Goal: Task Accomplishment & Management: Use online tool/utility

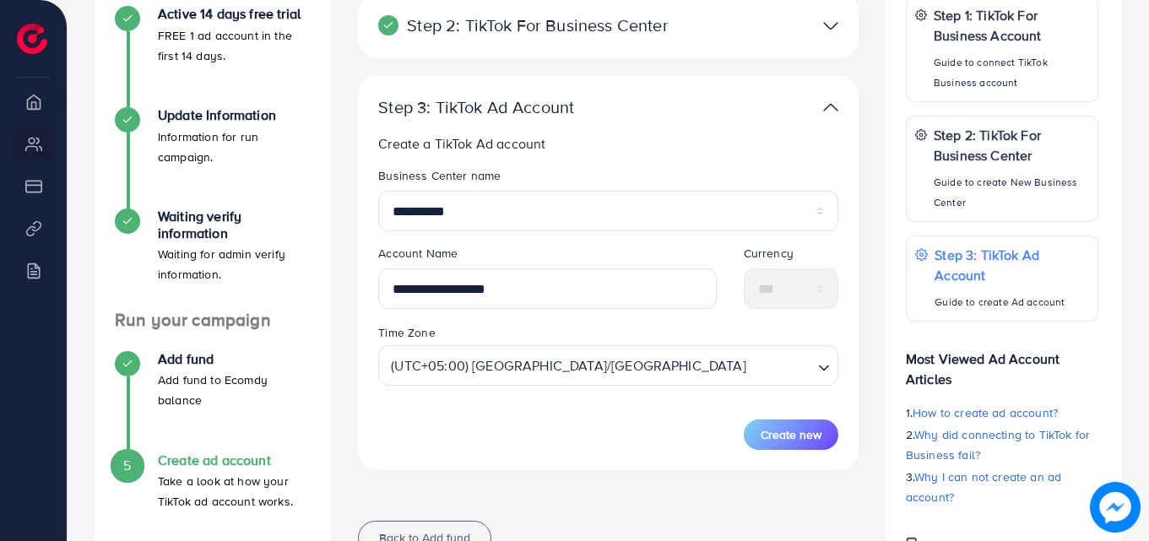
scroll to position [324, 0]
click at [805, 435] on span "Create new" at bounding box center [791, 434] width 61 height 17
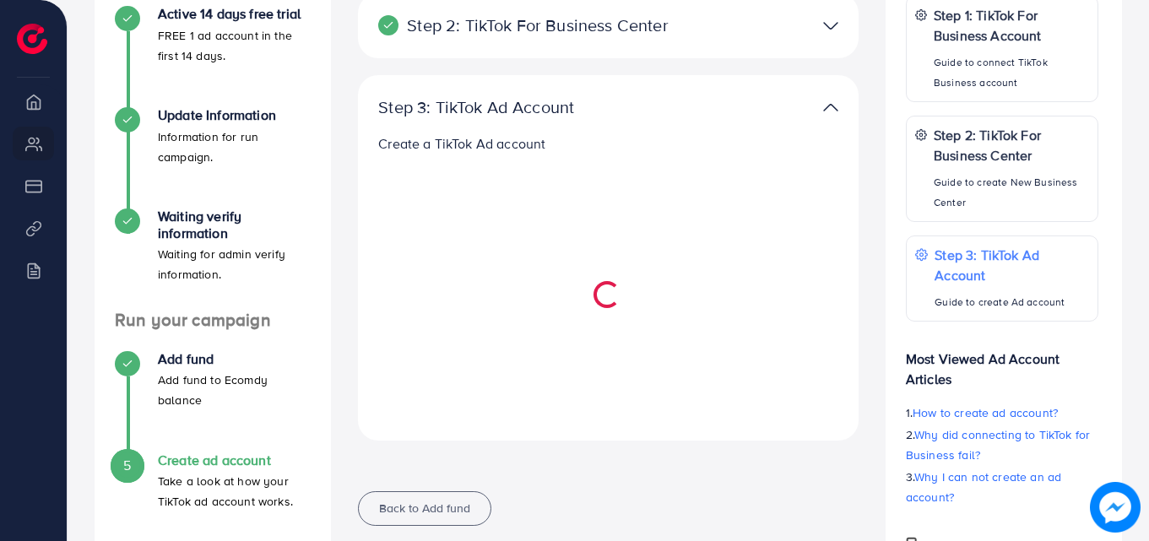
select select
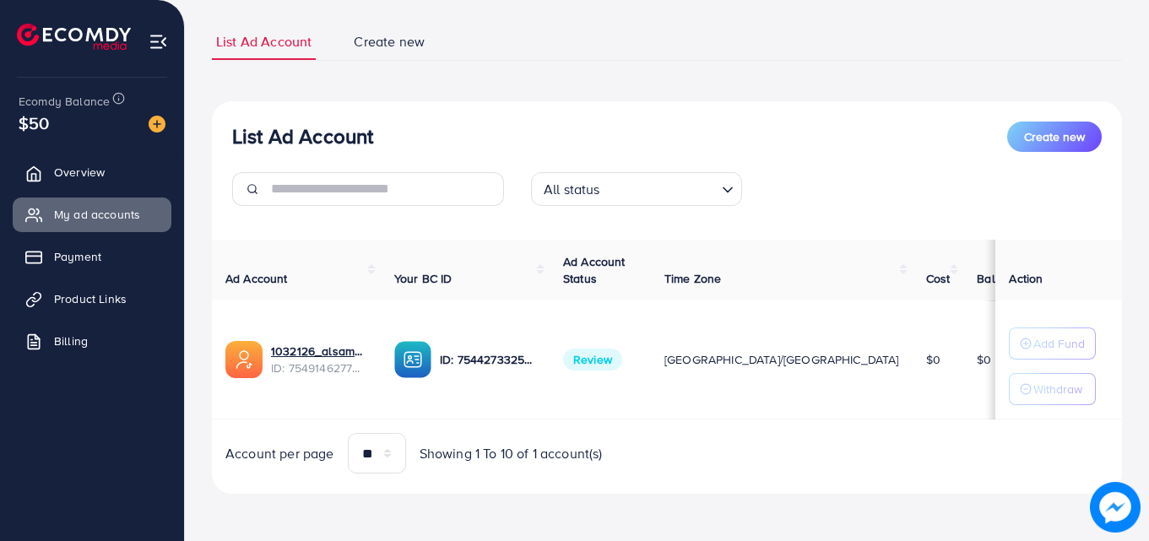
scroll to position [101, 0]
click at [86, 290] on link "Product Links" at bounding box center [92, 299] width 159 height 34
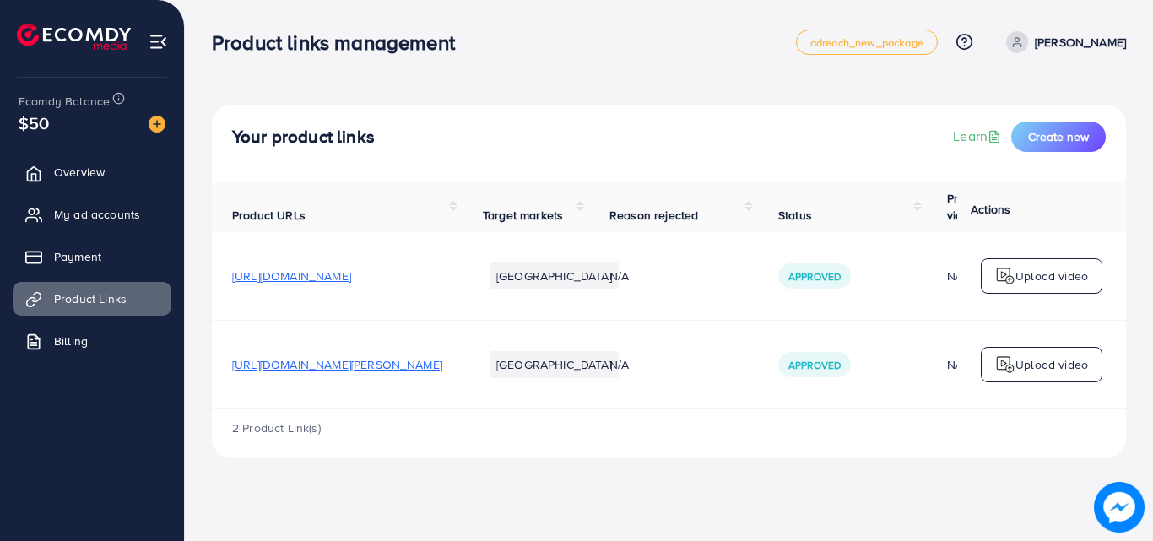
click at [351, 274] on span "[URL][DOMAIN_NAME]" at bounding box center [291, 276] width 119 height 17
click at [1047, 275] on p "Upload video" at bounding box center [1052, 276] width 73 height 20
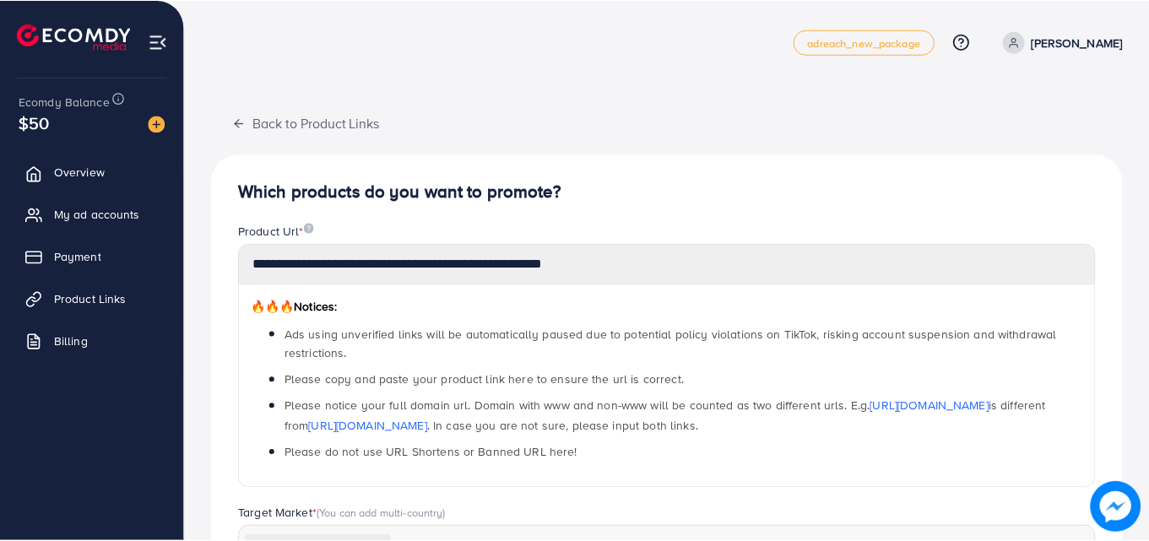
scroll to position [409, 0]
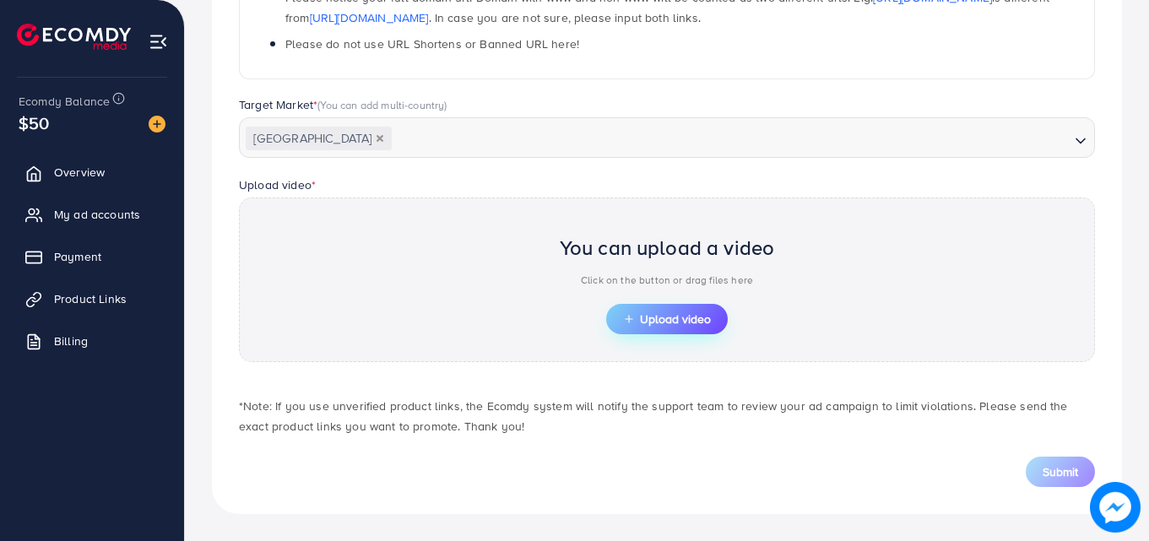
click at [693, 319] on span "Upload video" at bounding box center [667, 319] width 88 height 12
click at [668, 323] on span "Upload video" at bounding box center [667, 319] width 88 height 12
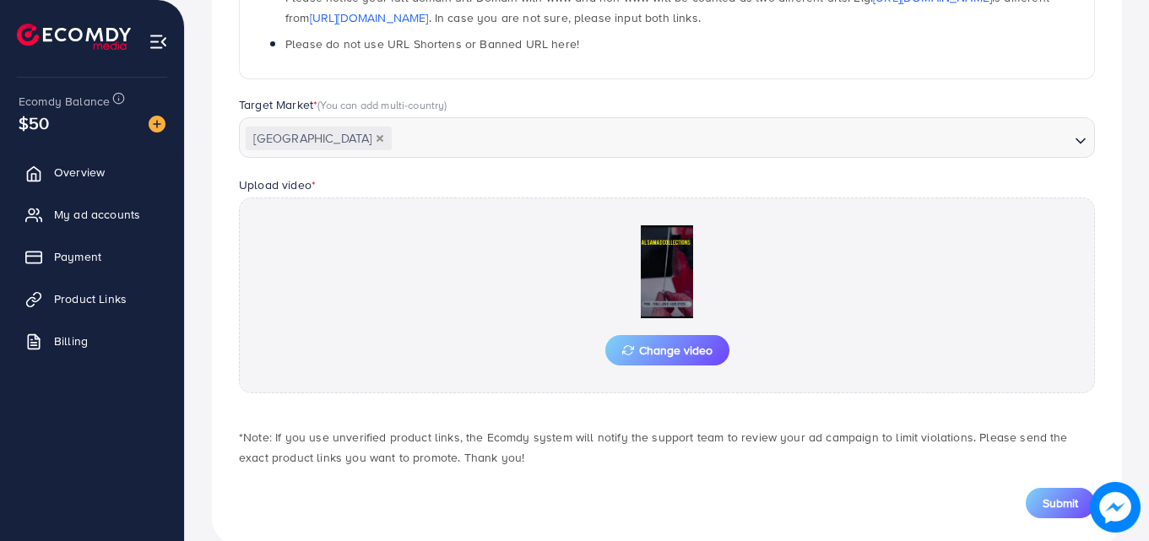
scroll to position [440, 0]
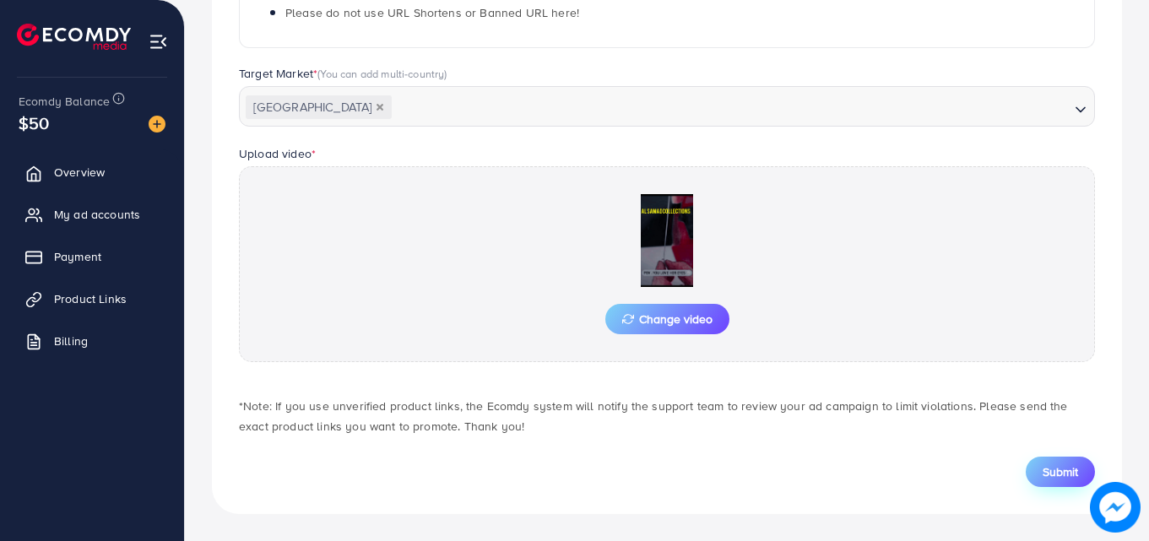
click at [1041, 477] on button "Submit" at bounding box center [1060, 472] width 69 height 30
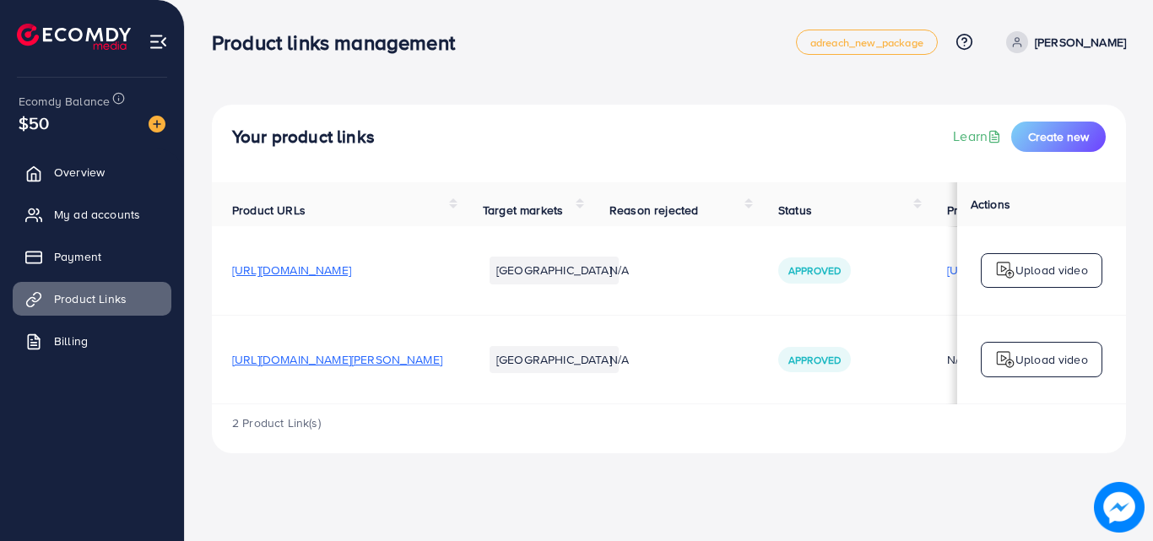
click at [1078, 271] on p "Upload video" at bounding box center [1052, 270] width 73 height 20
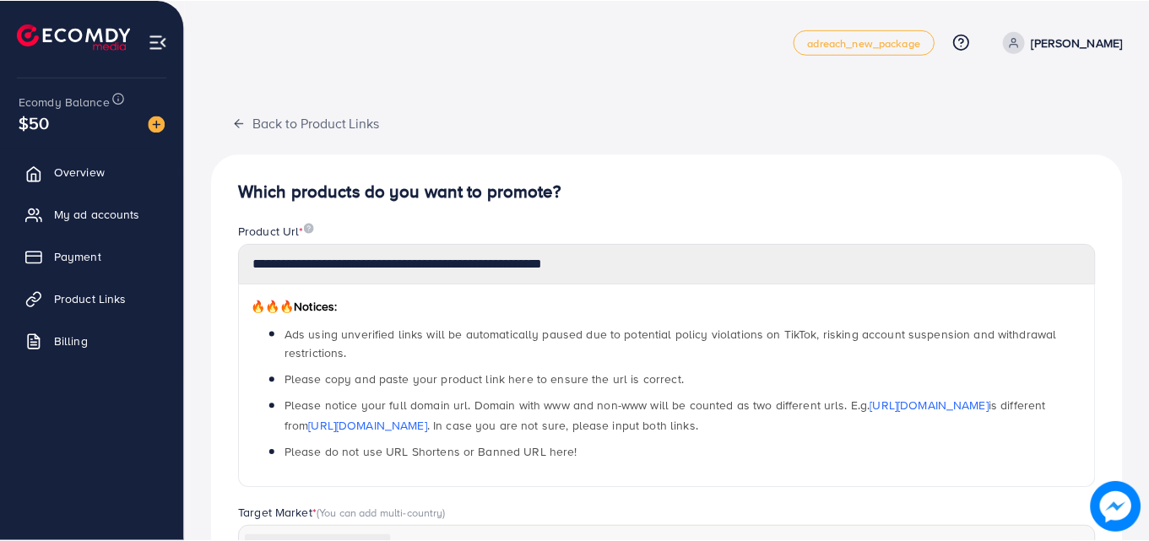
scroll to position [589, 0]
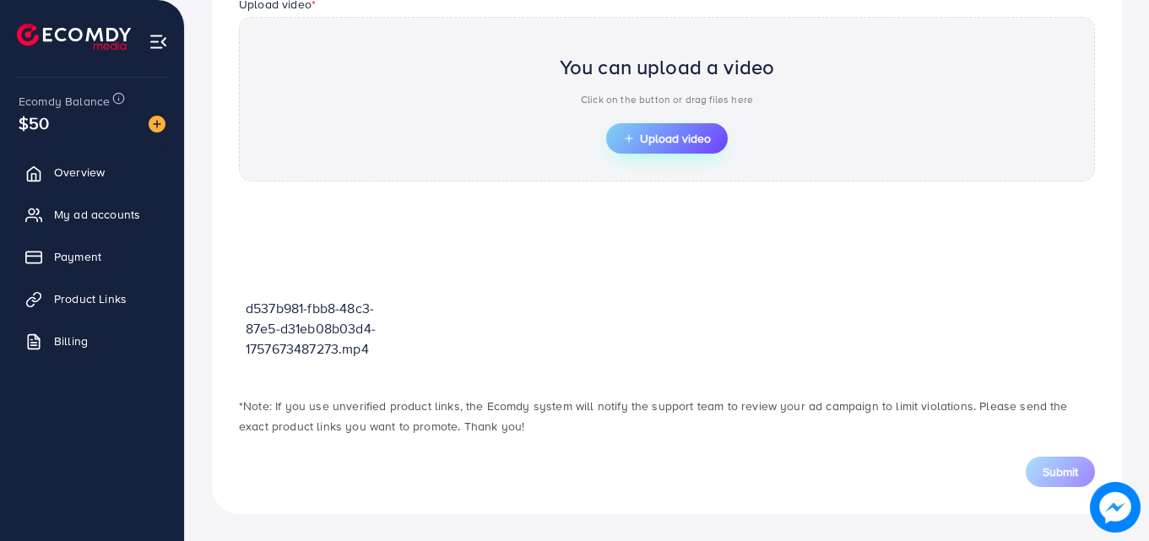
click at [648, 133] on span "Upload video" at bounding box center [667, 139] width 88 height 12
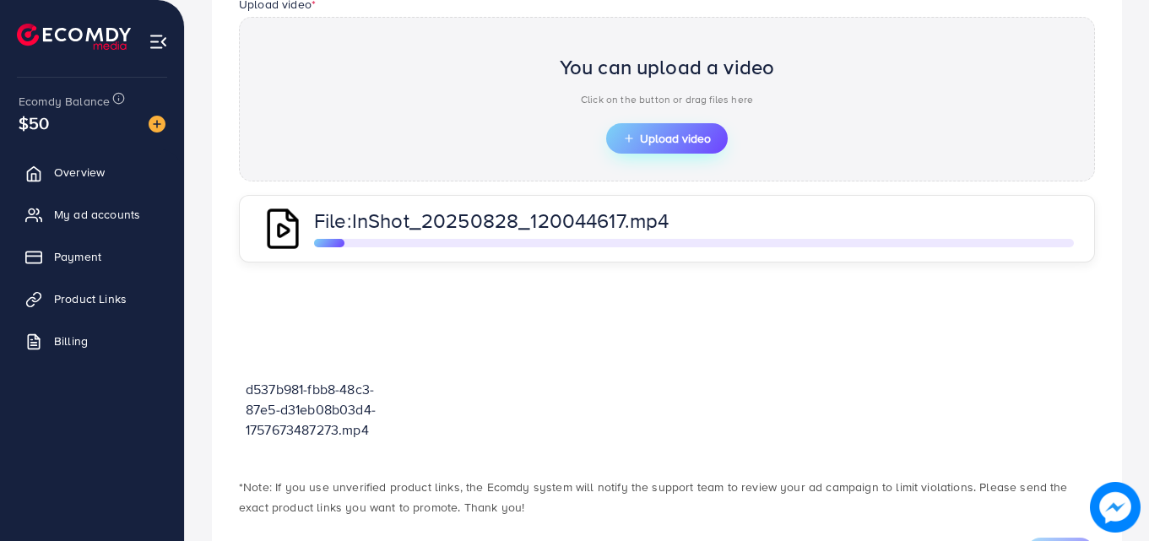
click at [660, 140] on span "Upload video" at bounding box center [667, 139] width 88 height 12
click at [661, 144] on span "Upload video" at bounding box center [667, 139] width 88 height 12
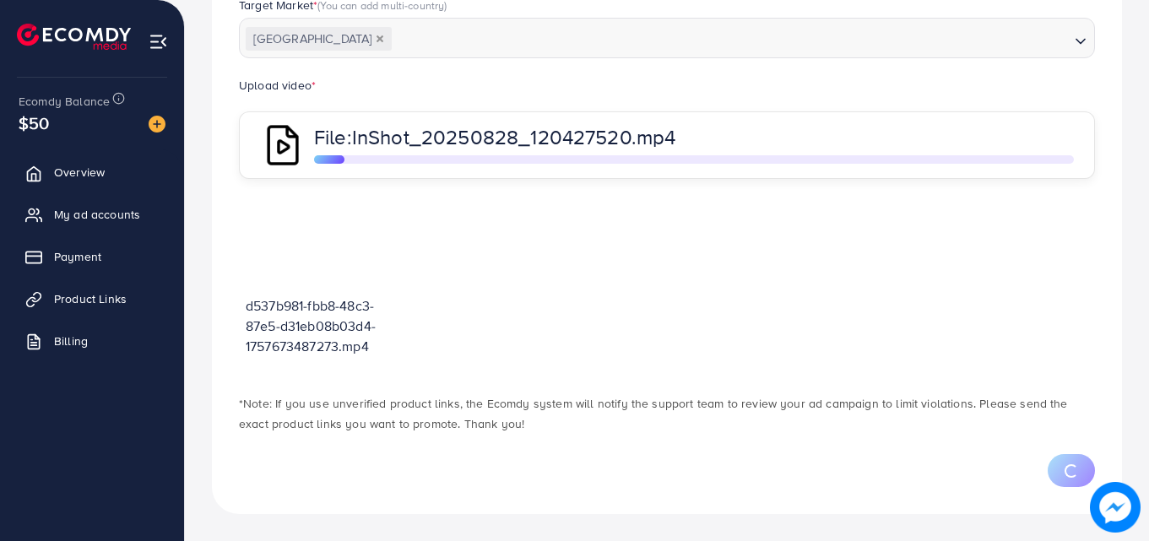
scroll to position [508, 0]
drag, startPoint x: 519, startPoint y: 172, endPoint x: 517, endPoint y: 311, distance: 138.5
click at [517, 311] on div "**********" at bounding box center [667, 80] width 910 height 868
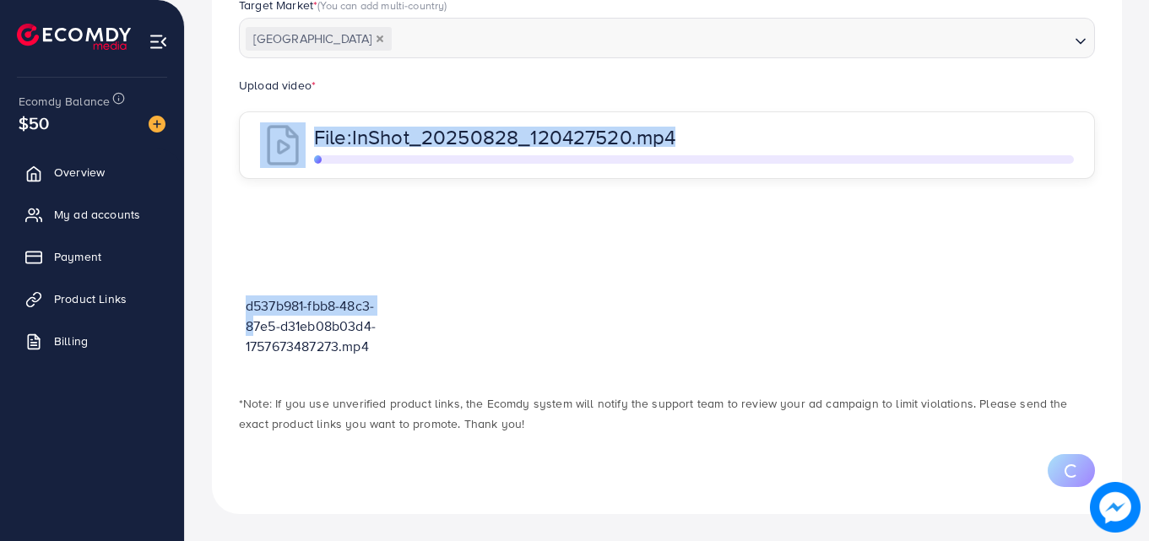
click at [1059, 261] on div "d537b981-fbb8-48c3-87e5-d31eb08b03d4-1757673487273.mp4" at bounding box center [667, 286] width 856 height 181
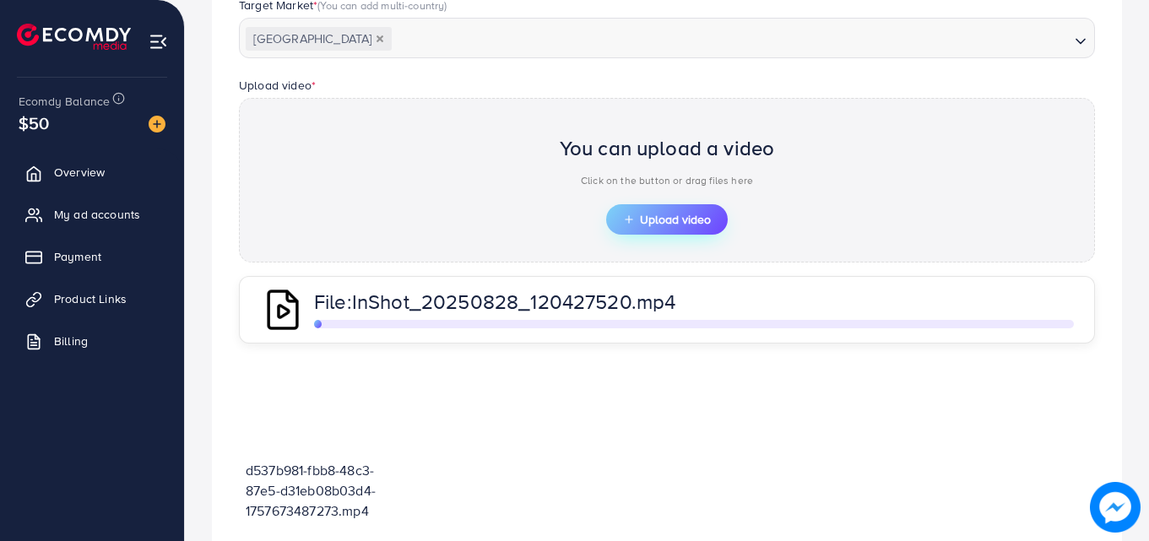
click at [675, 209] on button "Upload video" at bounding box center [667, 219] width 122 height 30
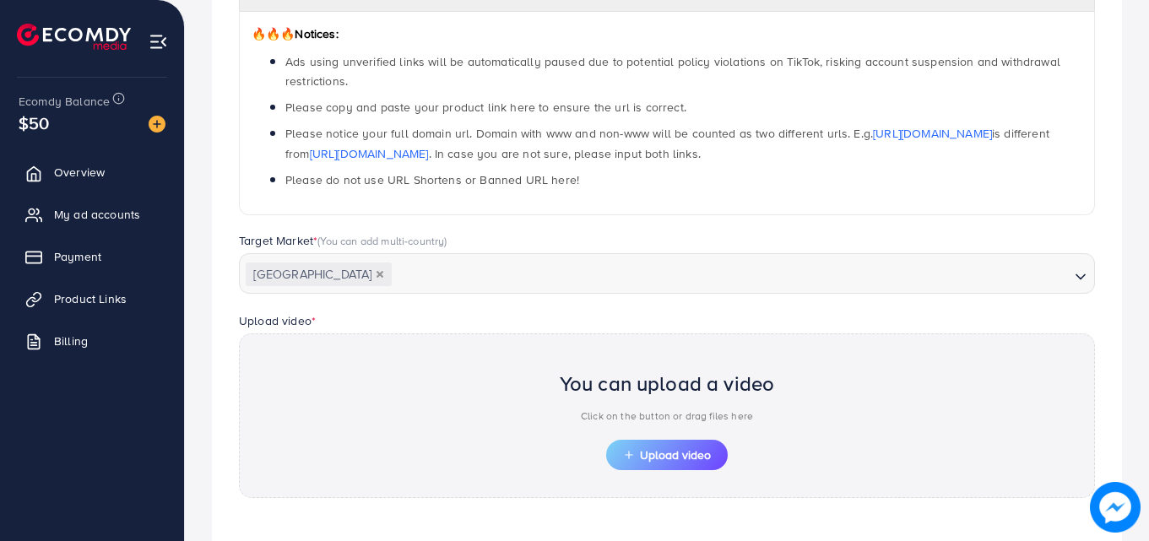
scroll to position [279, 0]
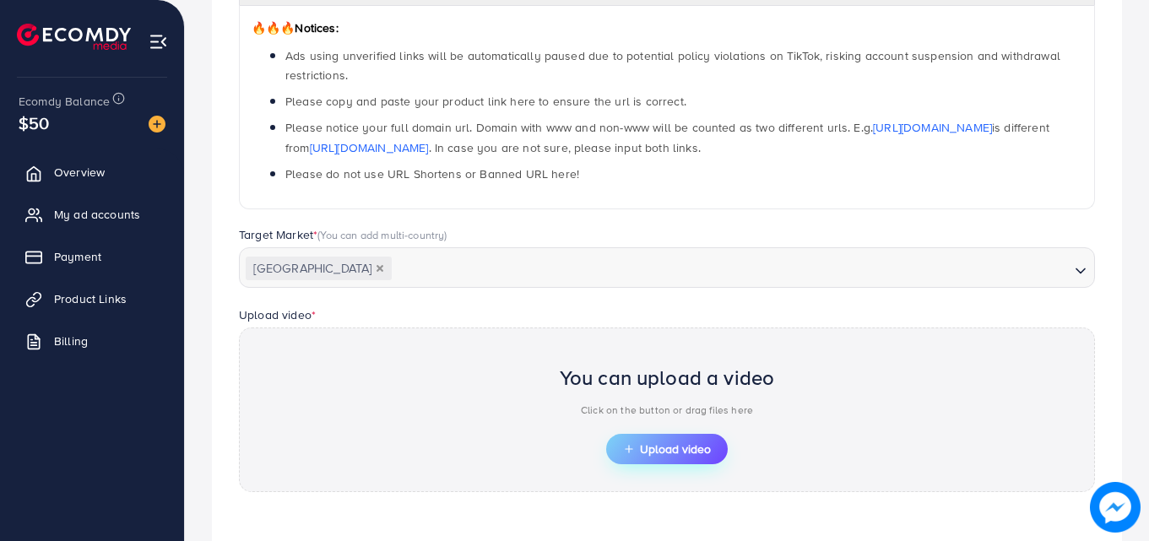
click at [664, 443] on span "Upload video" at bounding box center [667, 449] width 88 height 12
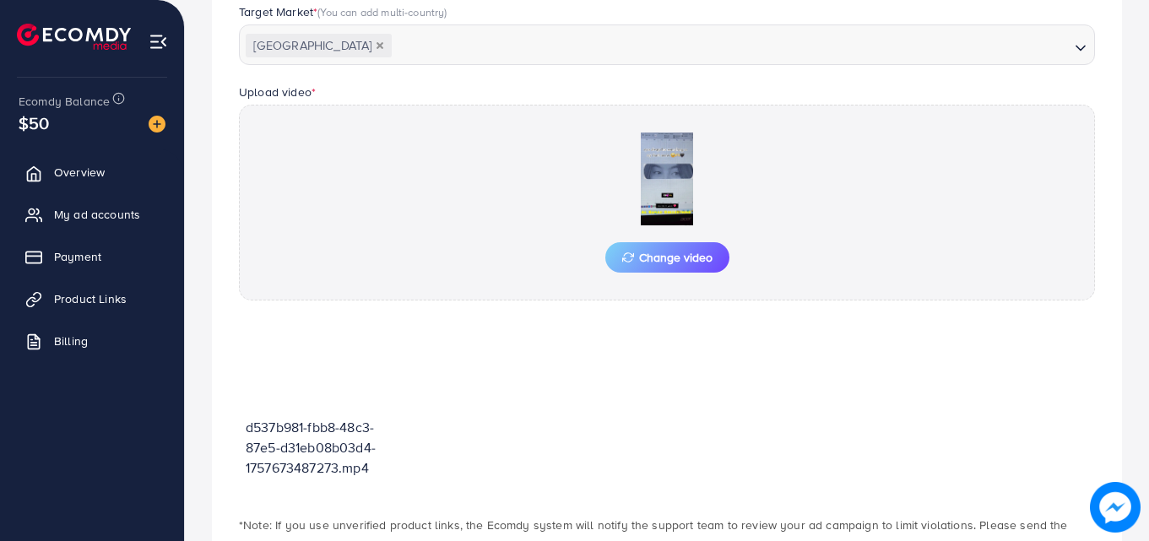
scroll to position [621, 0]
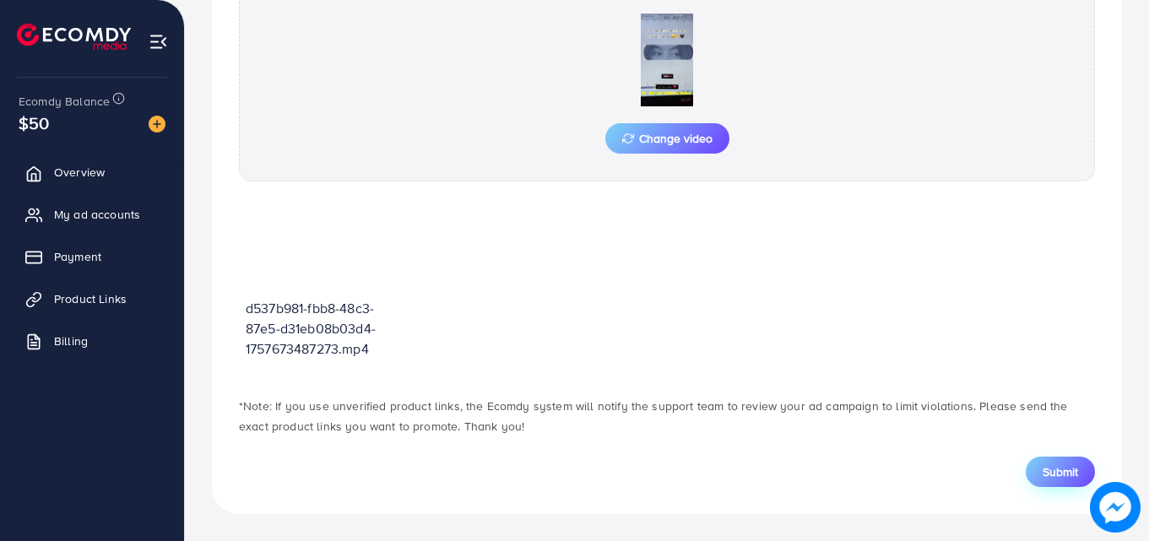
click at [1069, 464] on span "Submit" at bounding box center [1060, 472] width 35 height 17
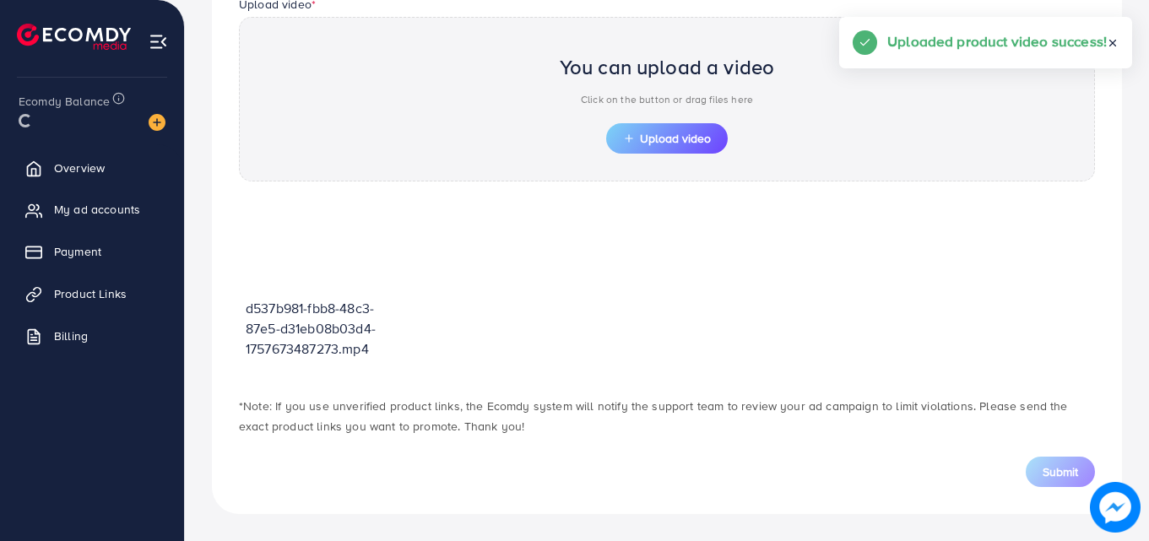
scroll to position [589, 0]
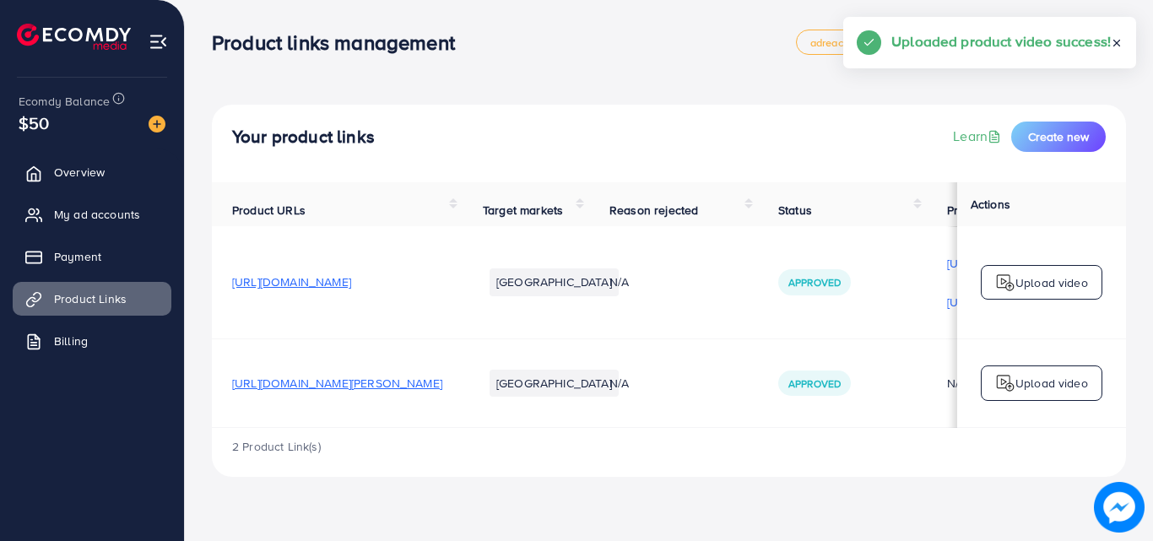
click at [1034, 293] on p "Upload video" at bounding box center [1052, 283] width 73 height 20
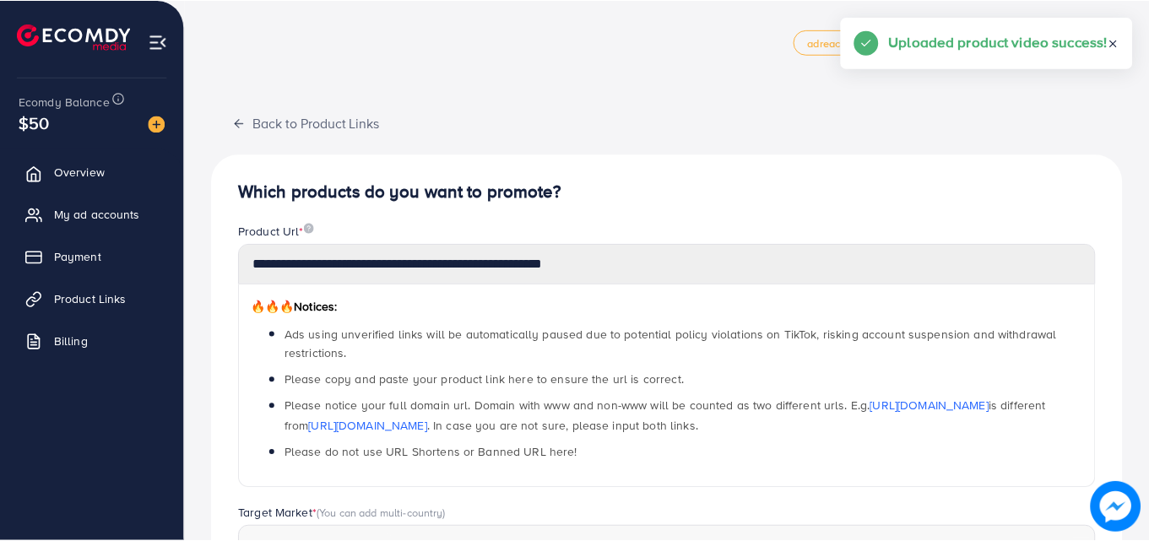
scroll to position [589, 0]
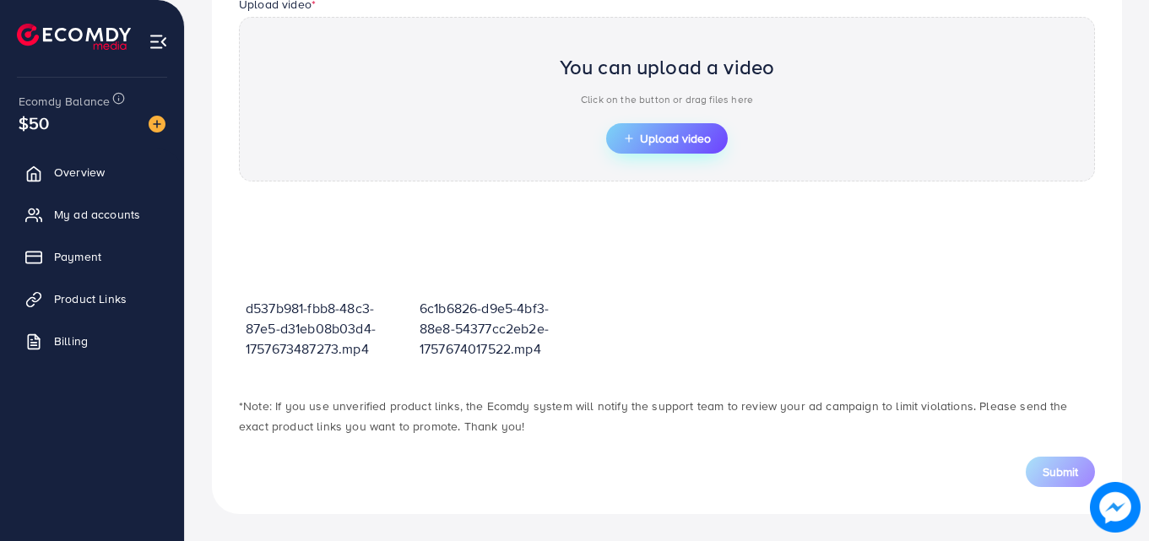
click at [624, 130] on button "Upload video" at bounding box center [667, 138] width 122 height 30
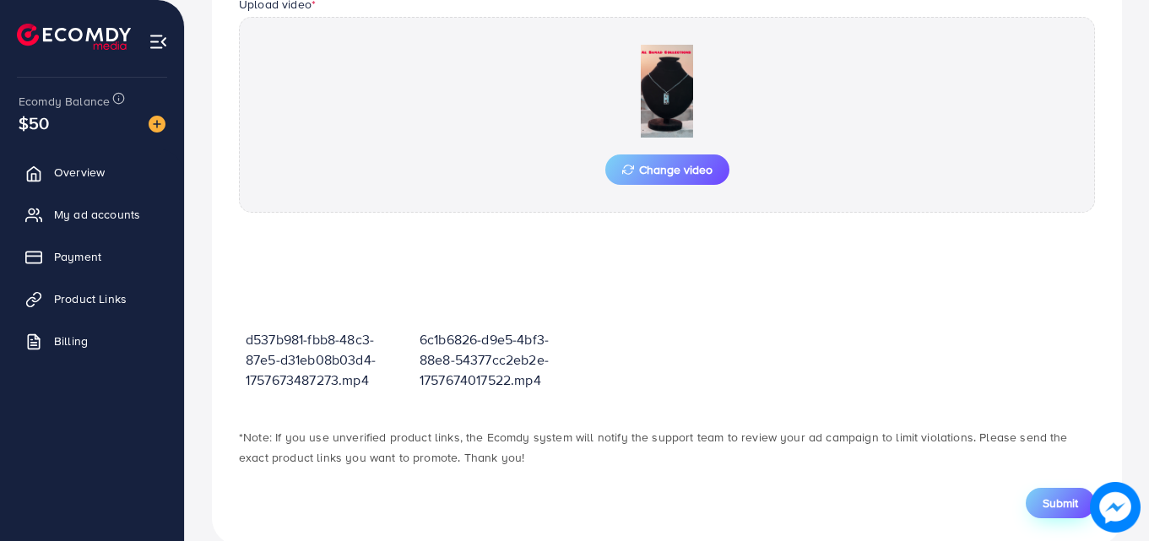
click at [1052, 515] on button "Submit" at bounding box center [1060, 503] width 69 height 30
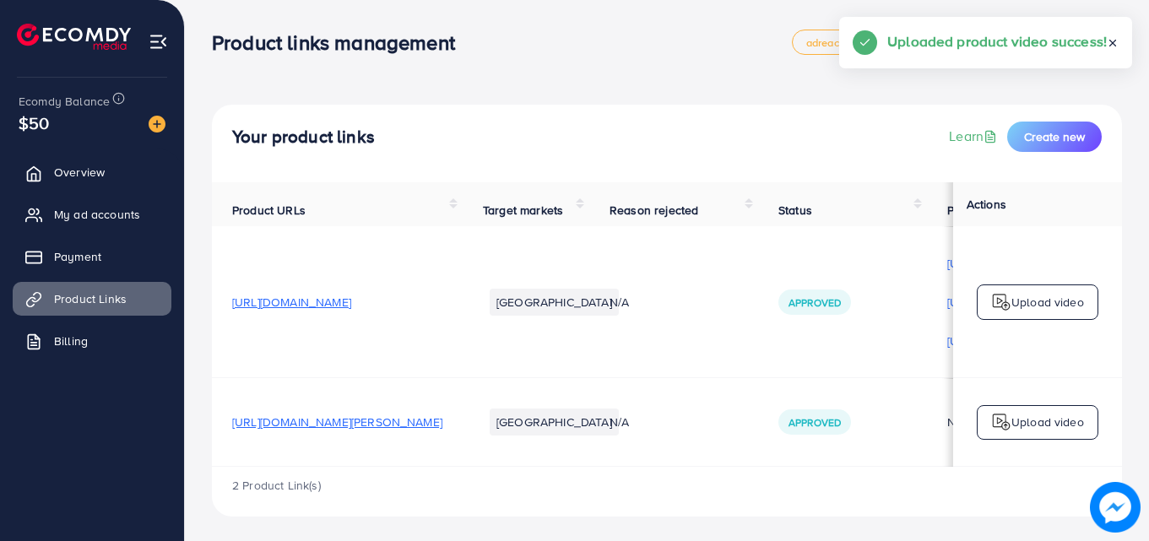
click at [1047, 312] on p "Upload video" at bounding box center [1048, 302] width 73 height 20
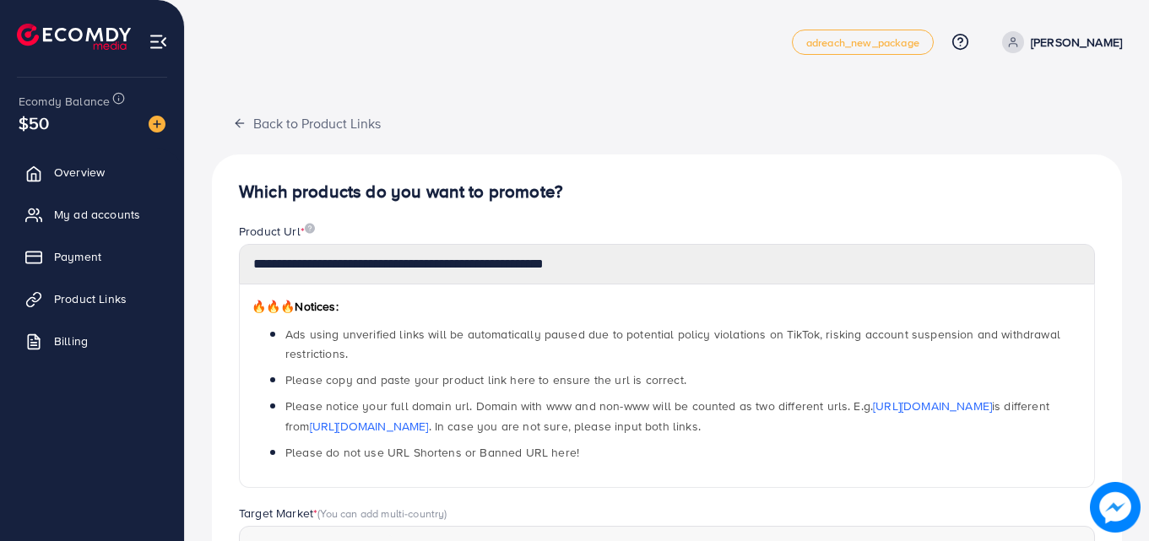
scroll to position [589, 0]
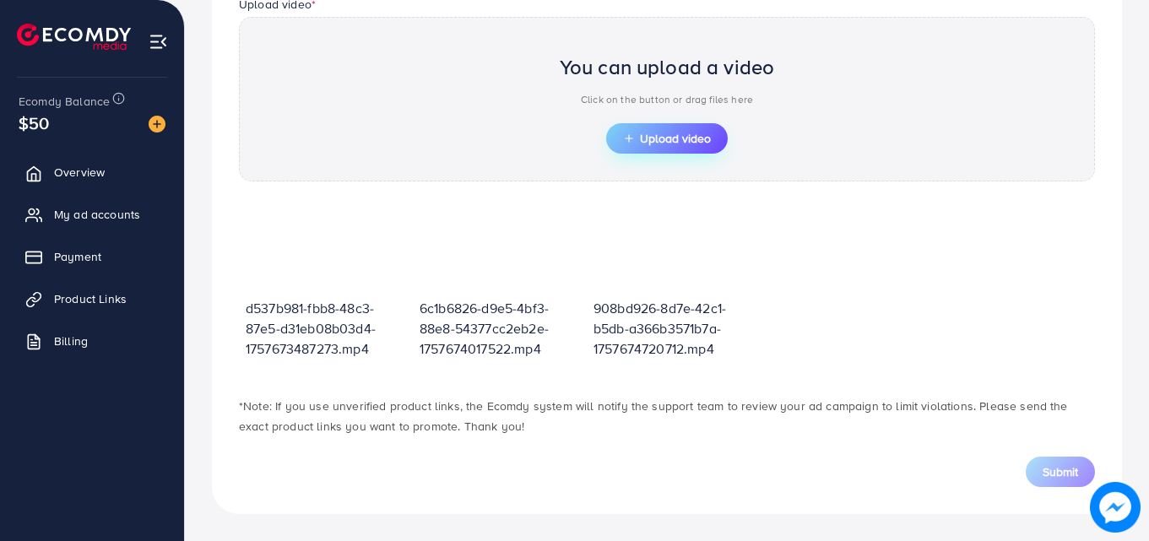
click at [675, 127] on button "Upload video" at bounding box center [667, 138] width 122 height 30
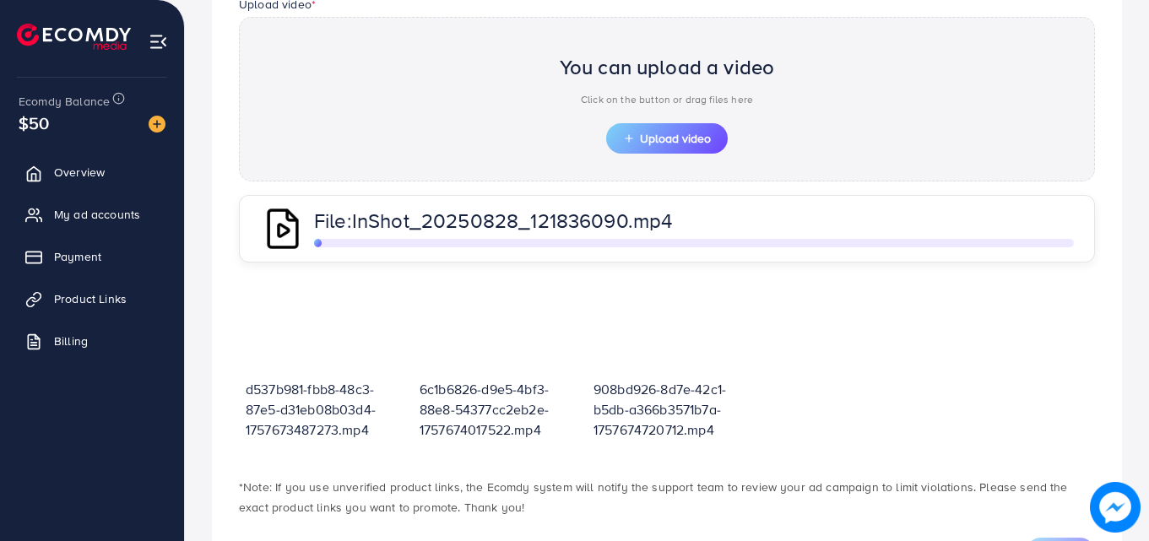
click at [506, 127] on div "You can upload a video Click on the button or drag files here Upload video" at bounding box center [667, 99] width 856 height 165
click at [806, 208] on div "File: InShot_20250828_121836090.mp4" at bounding box center [667, 229] width 856 height 68
click at [364, 178] on div "You can upload a video Click on the button or drag files here Upload video" at bounding box center [667, 99] width 856 height 165
click at [643, 141] on span "Upload video" at bounding box center [667, 139] width 88 height 12
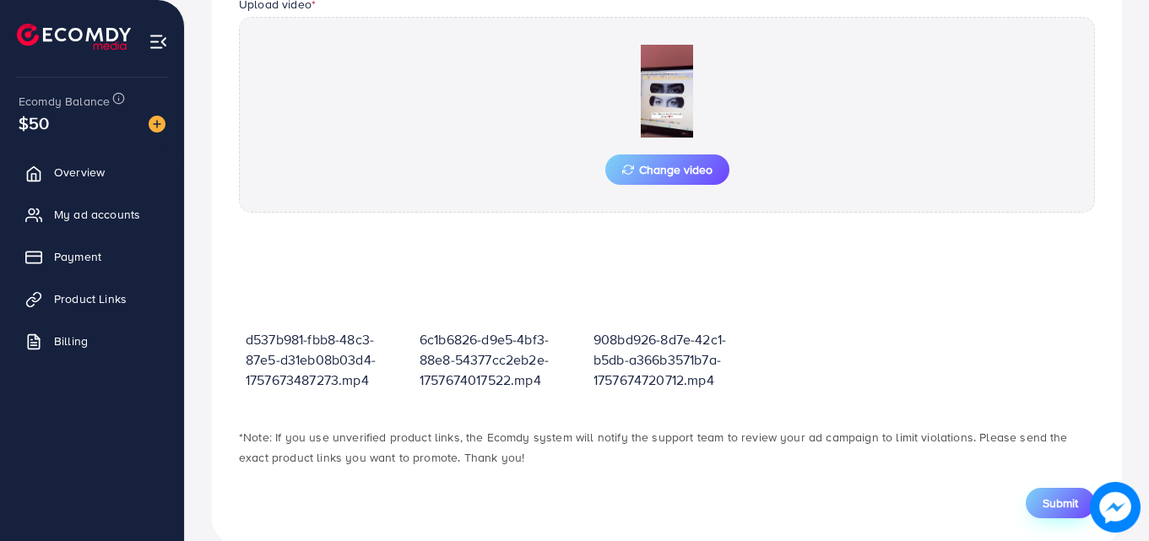
click at [1065, 505] on span "Submit" at bounding box center [1060, 503] width 35 height 17
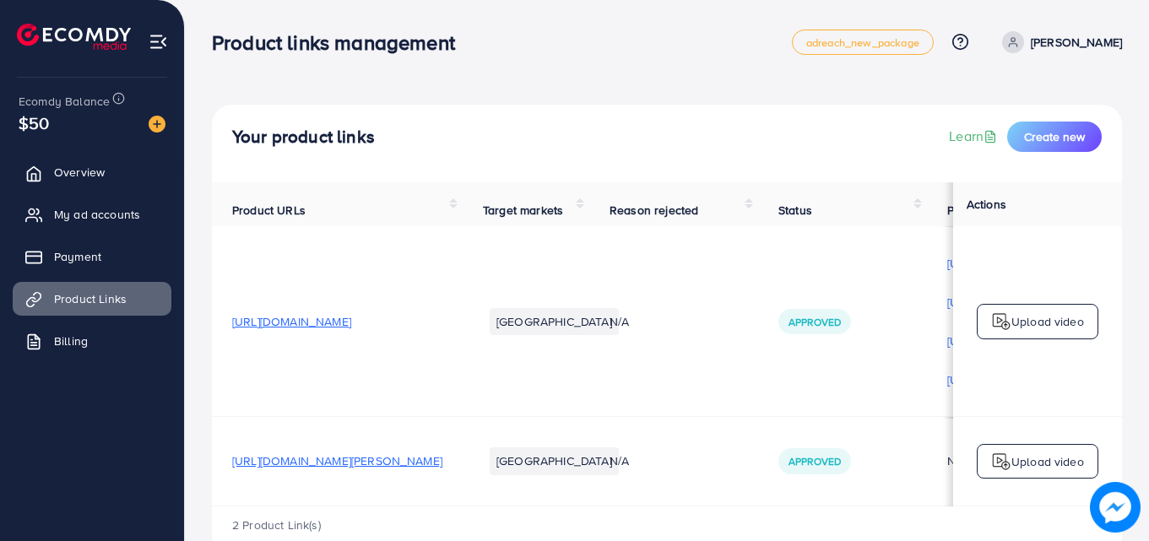
click at [1012, 322] on p "Upload video" at bounding box center [1048, 322] width 73 height 20
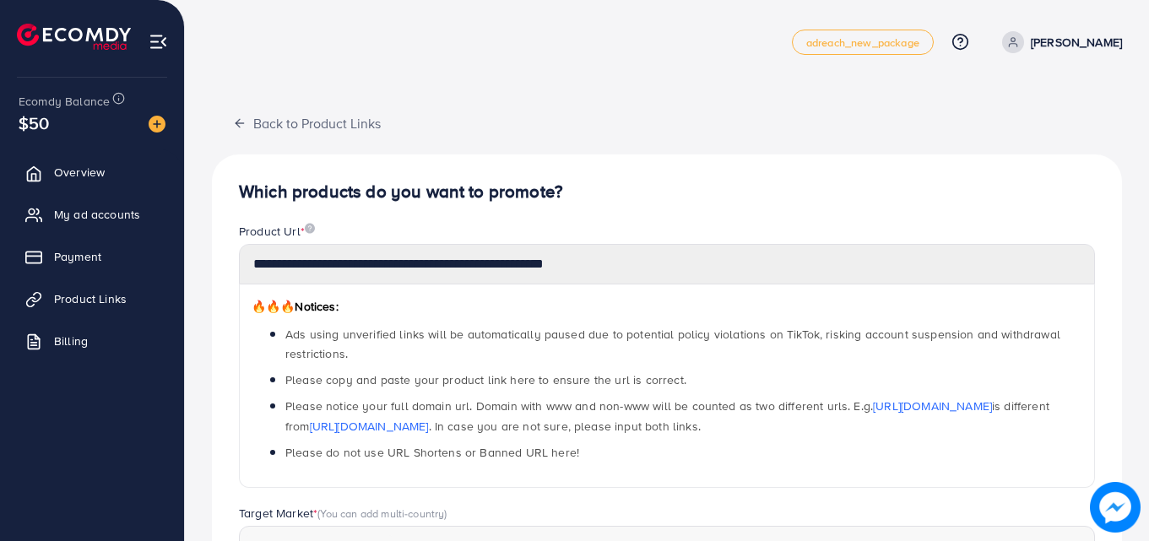
scroll to position [589, 0]
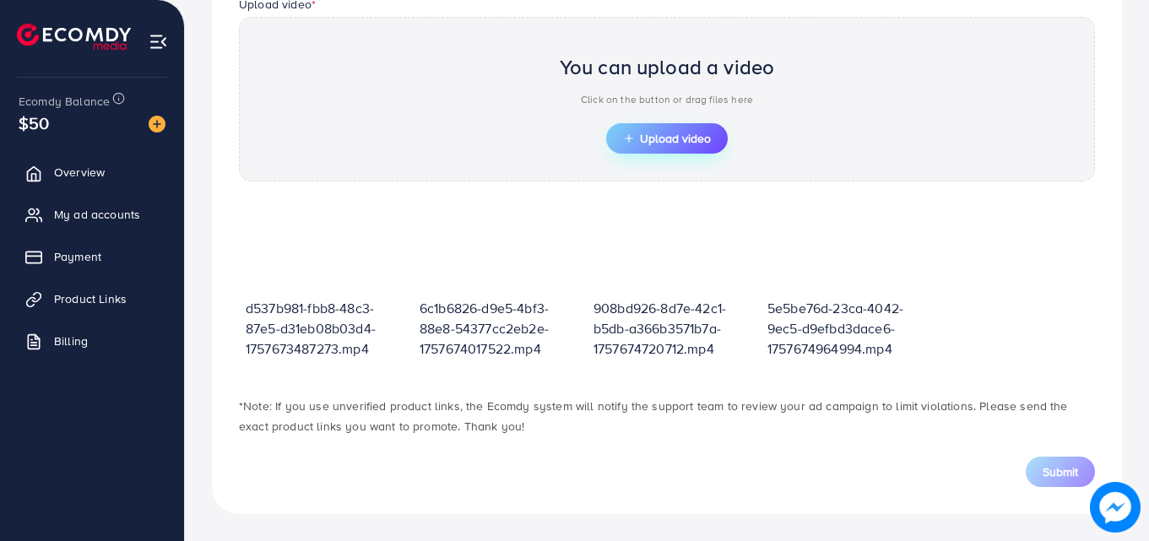
click at [683, 138] on span "Upload video" at bounding box center [667, 139] width 88 height 12
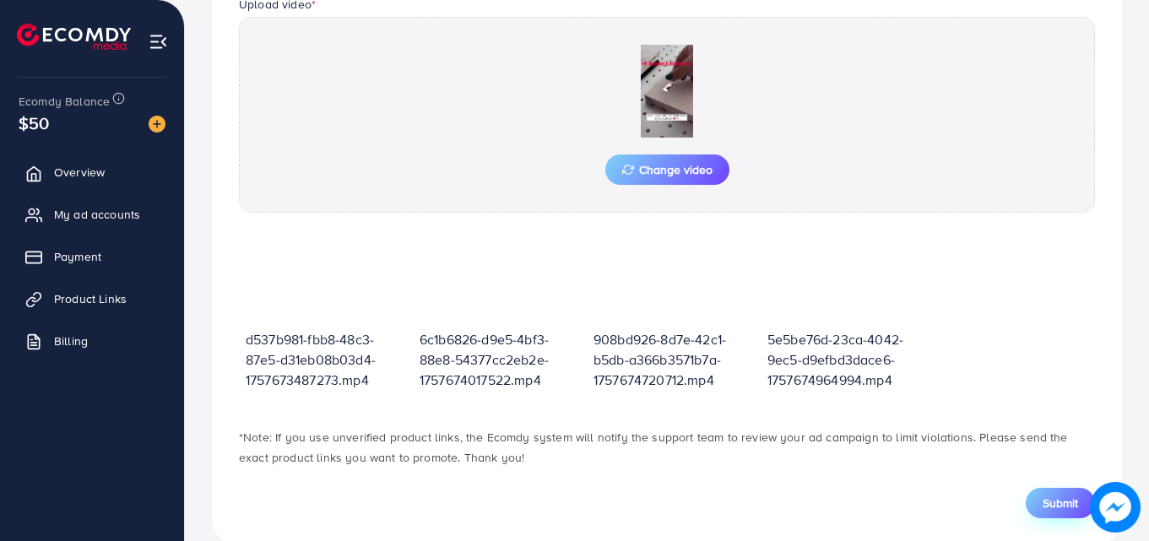
click at [1048, 504] on span "Submit" at bounding box center [1060, 503] width 35 height 17
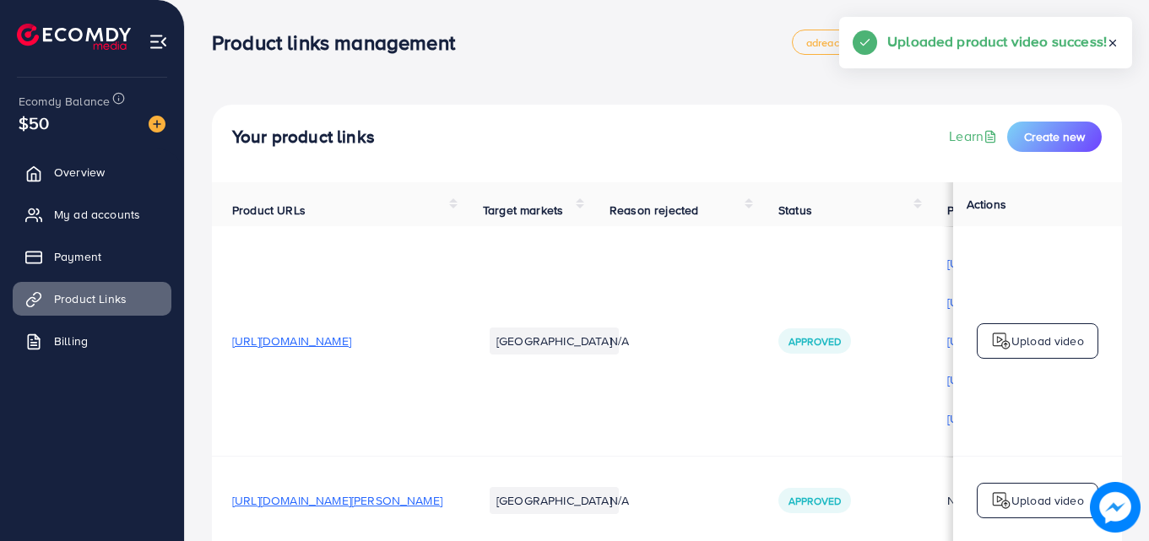
click at [1054, 342] on p "Upload video" at bounding box center [1048, 341] width 73 height 20
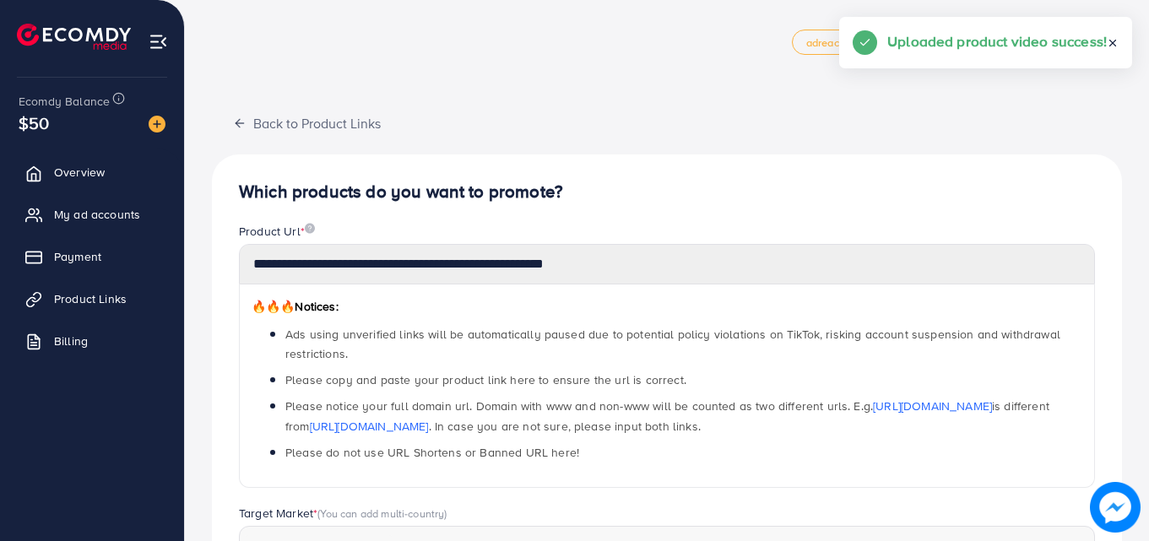
scroll to position [606, 0]
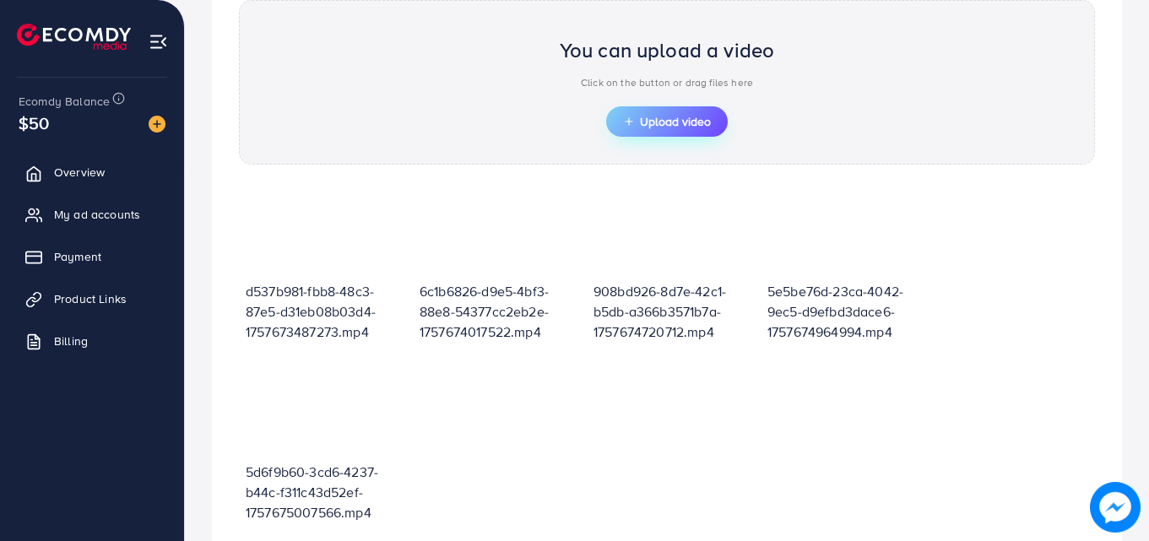
click at [650, 126] on span "Upload video" at bounding box center [667, 122] width 88 height 12
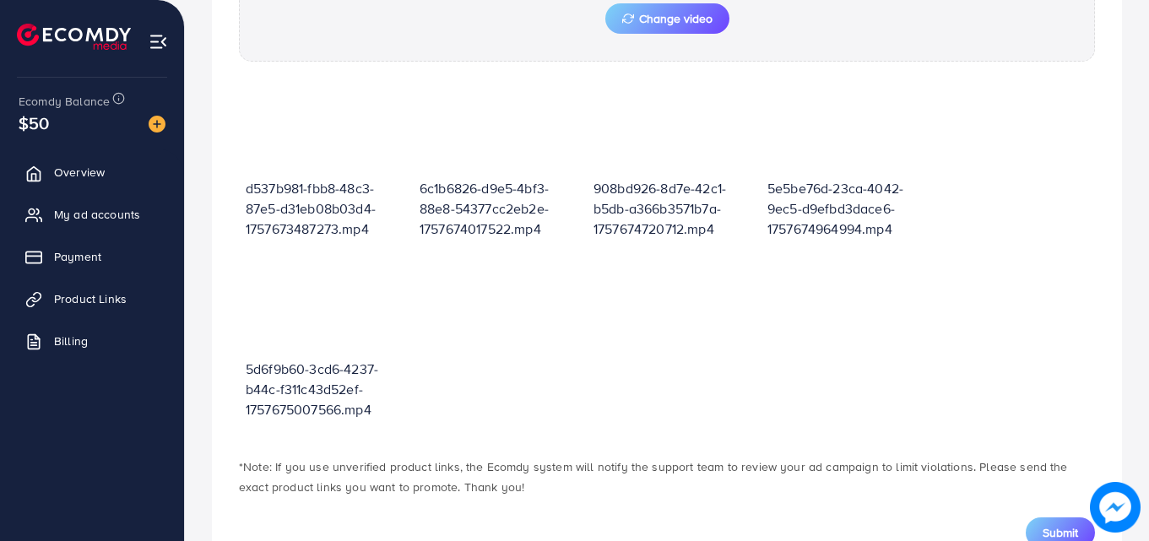
scroll to position [783, 0]
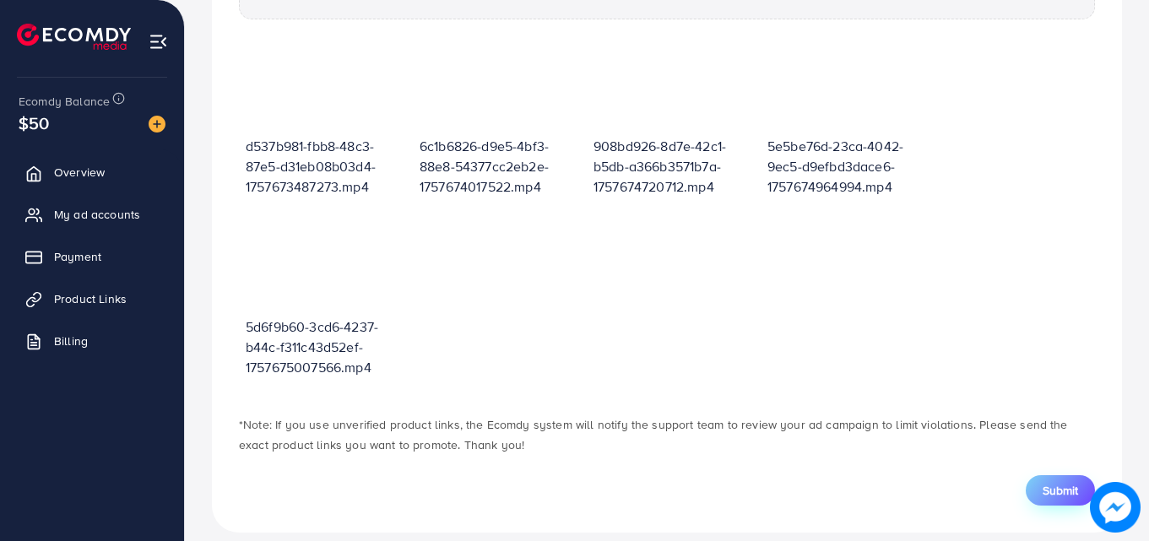
click at [1062, 490] on span "Submit" at bounding box center [1060, 490] width 35 height 17
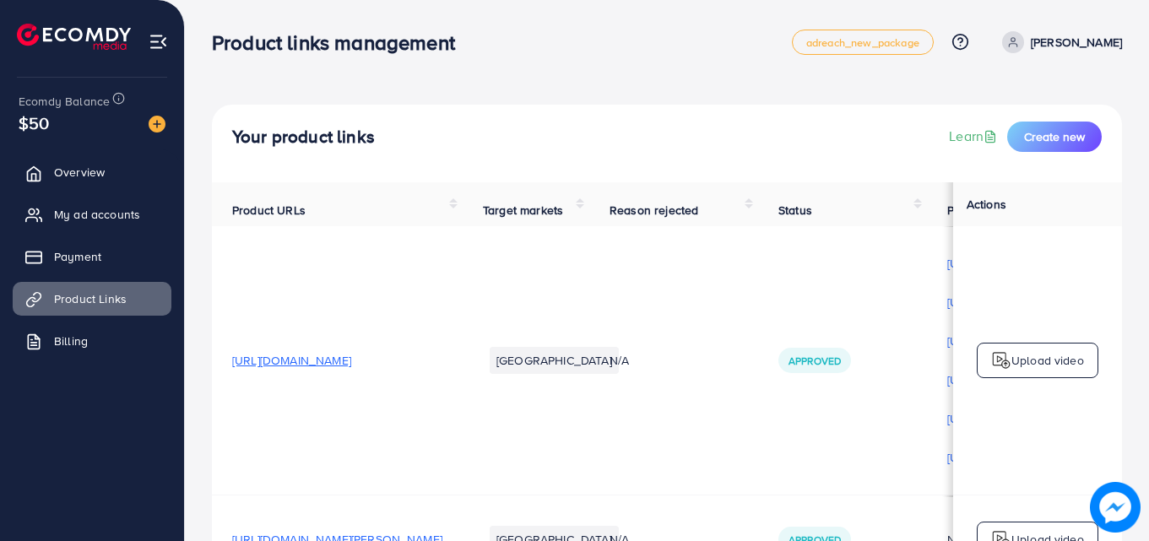
scroll to position [129, 0]
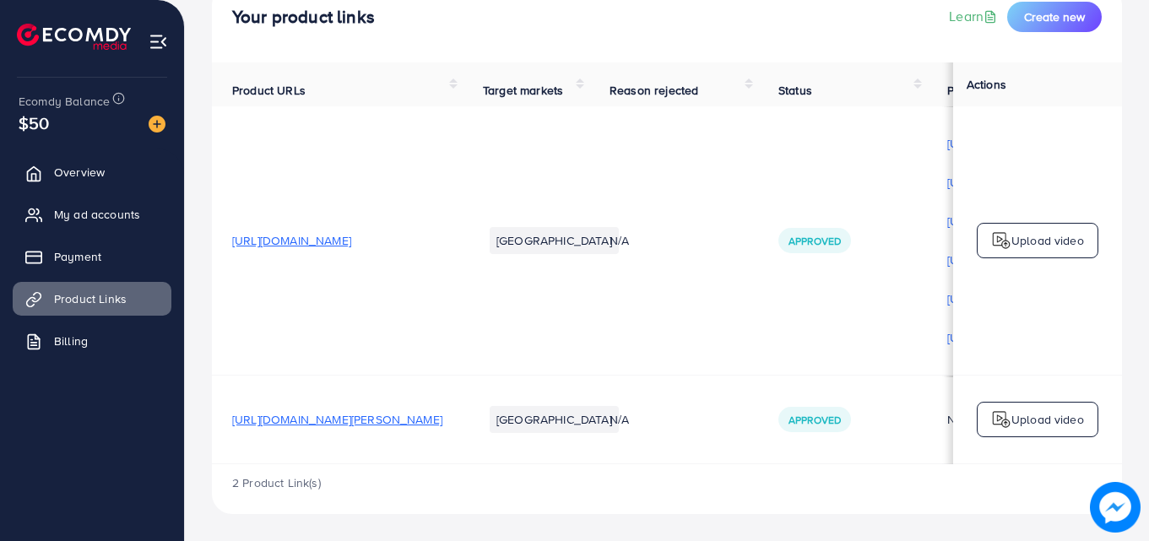
click at [1025, 237] on p "Upload video" at bounding box center [1048, 241] width 73 height 20
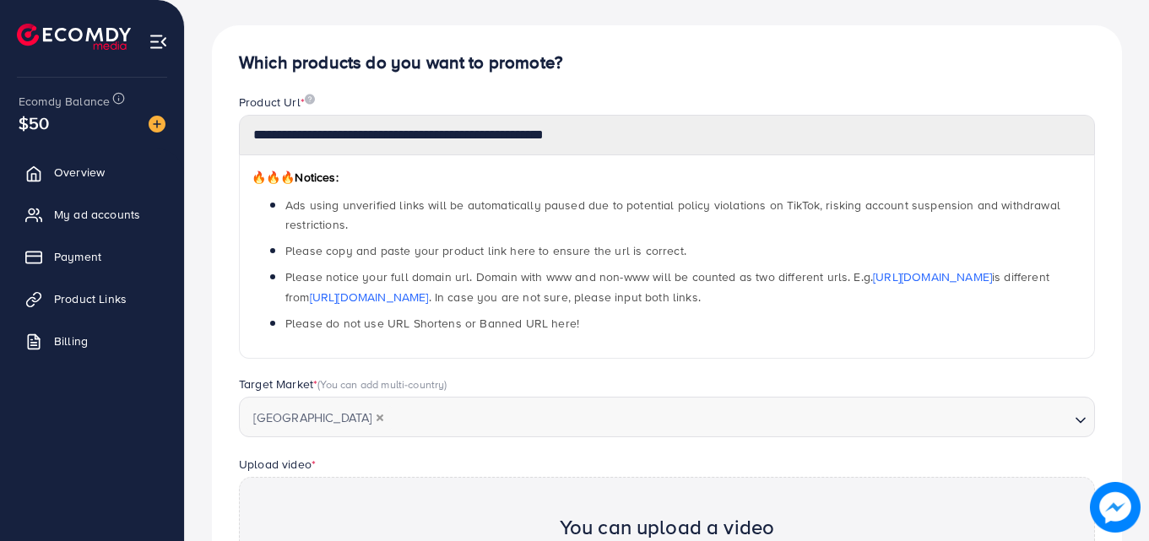
scroll to position [606, 0]
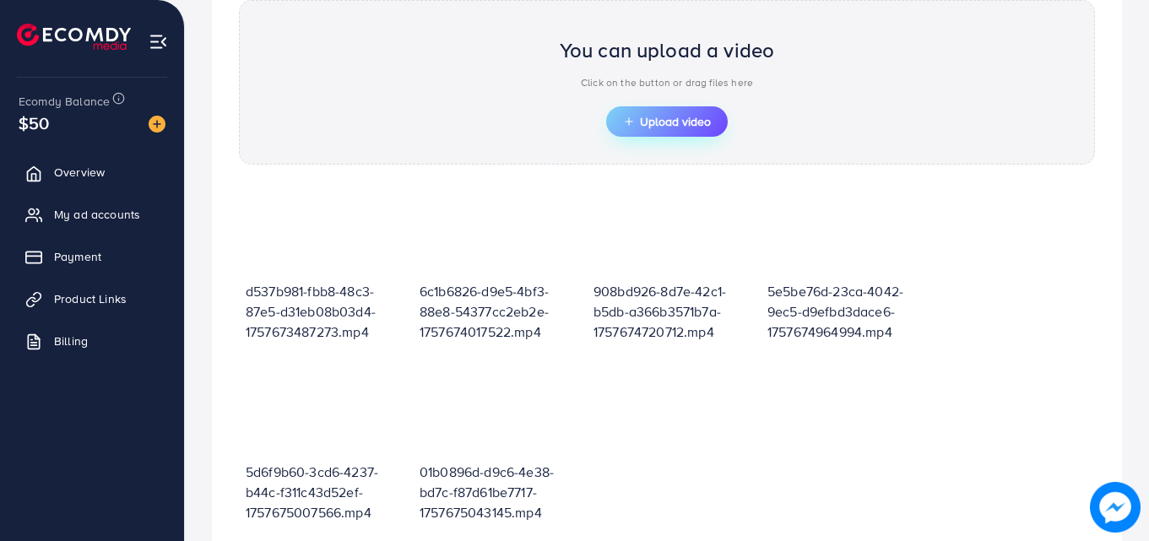
click at [687, 126] on span "Upload video" at bounding box center [667, 122] width 88 height 12
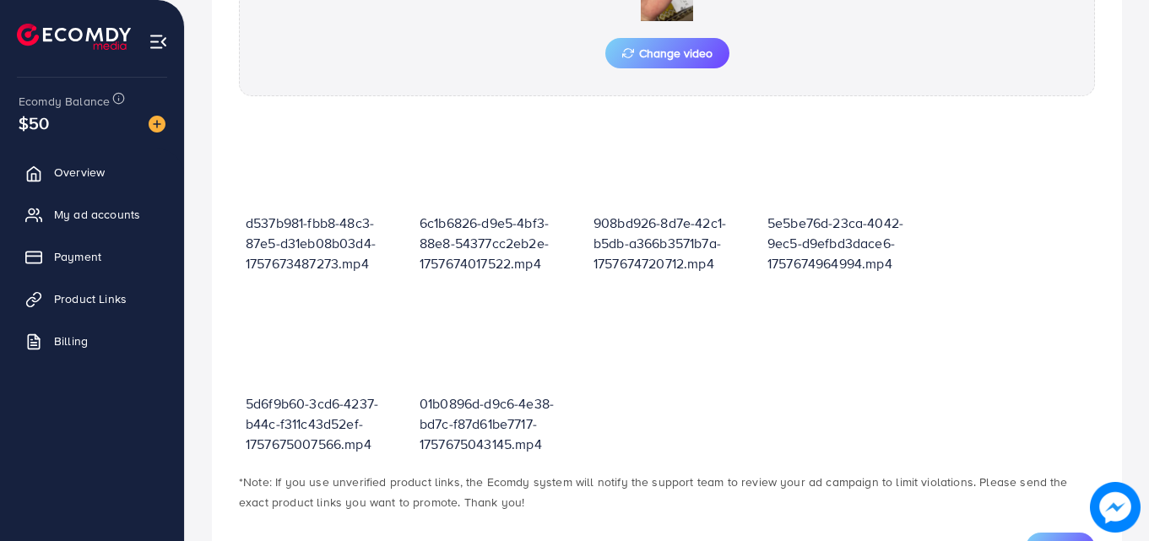
scroll to position [782, 0]
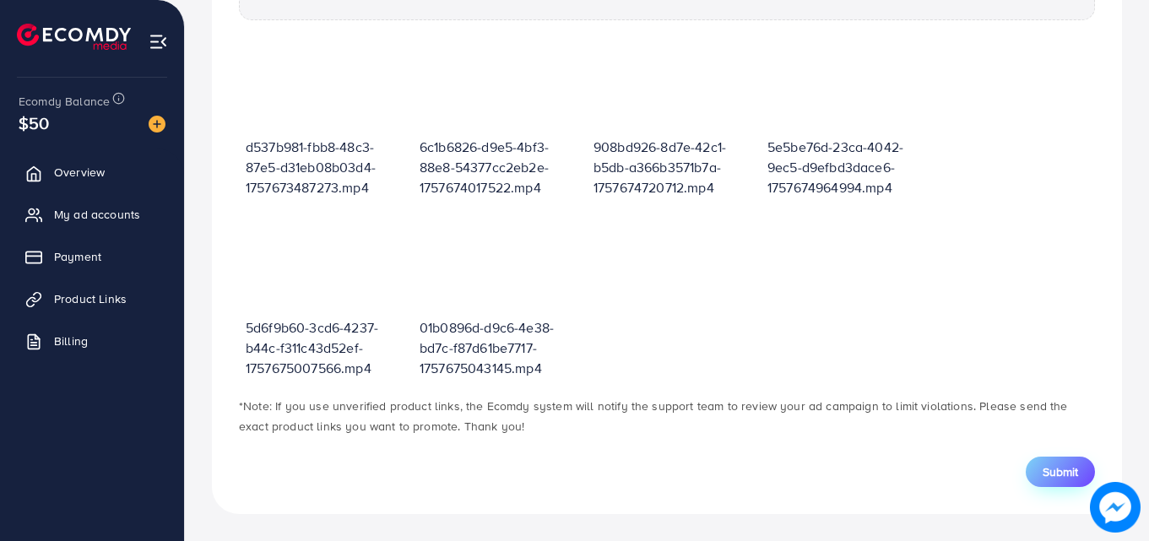
click at [1065, 471] on span "Submit" at bounding box center [1060, 472] width 35 height 17
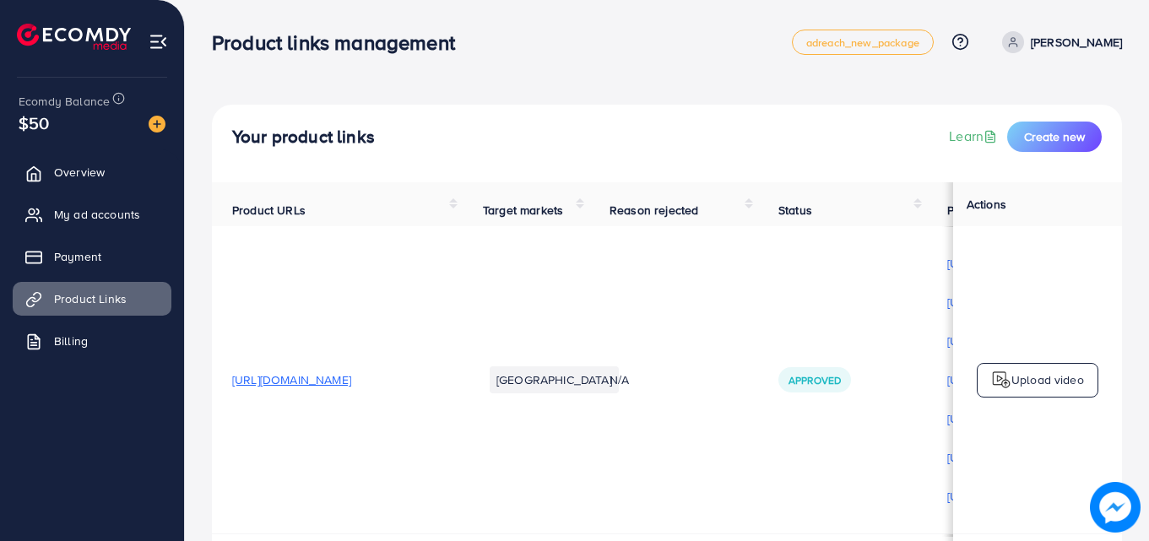
scroll to position [168, 0]
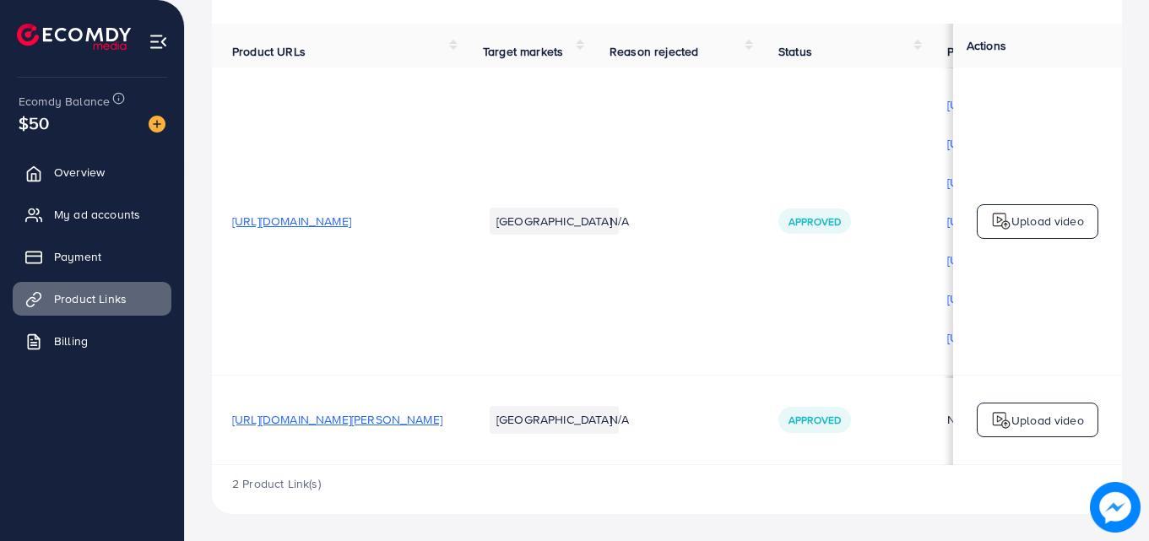
click at [1037, 226] on p "Upload video" at bounding box center [1048, 221] width 73 height 20
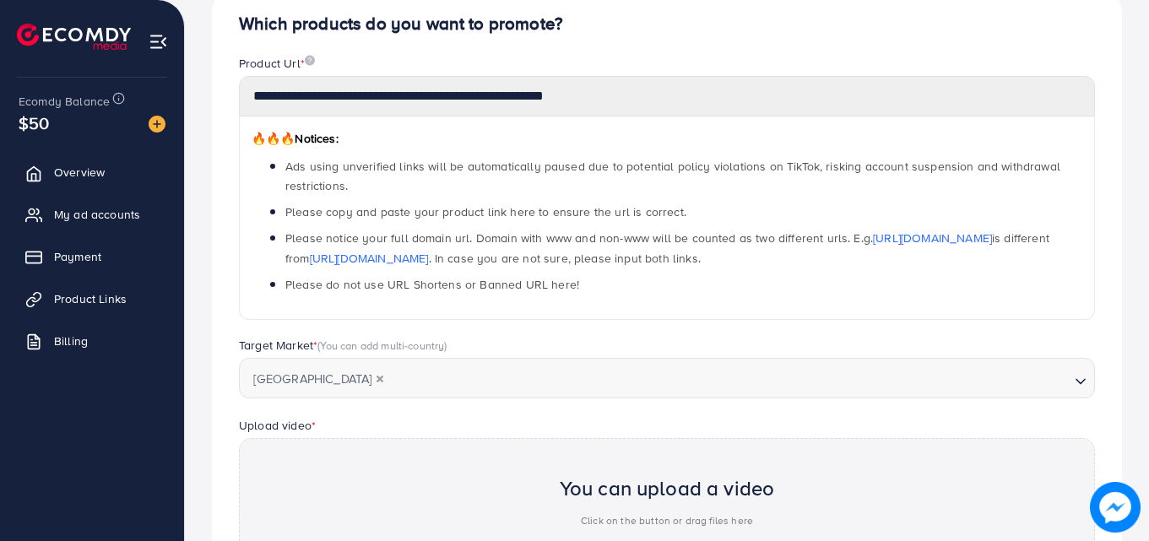
scroll to position [606, 0]
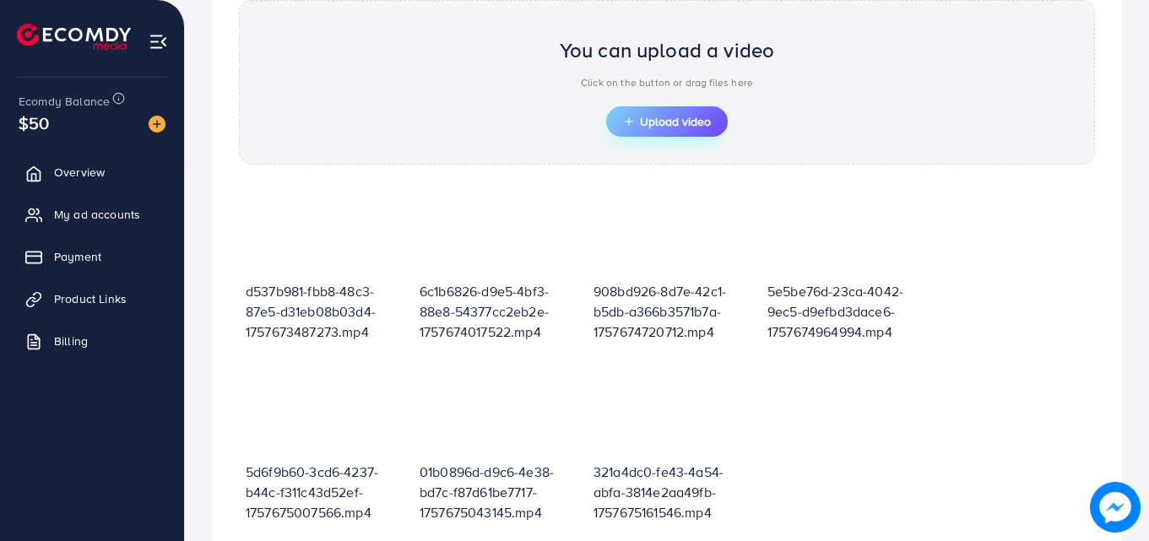
click at [670, 122] on span "Upload video" at bounding box center [667, 122] width 88 height 12
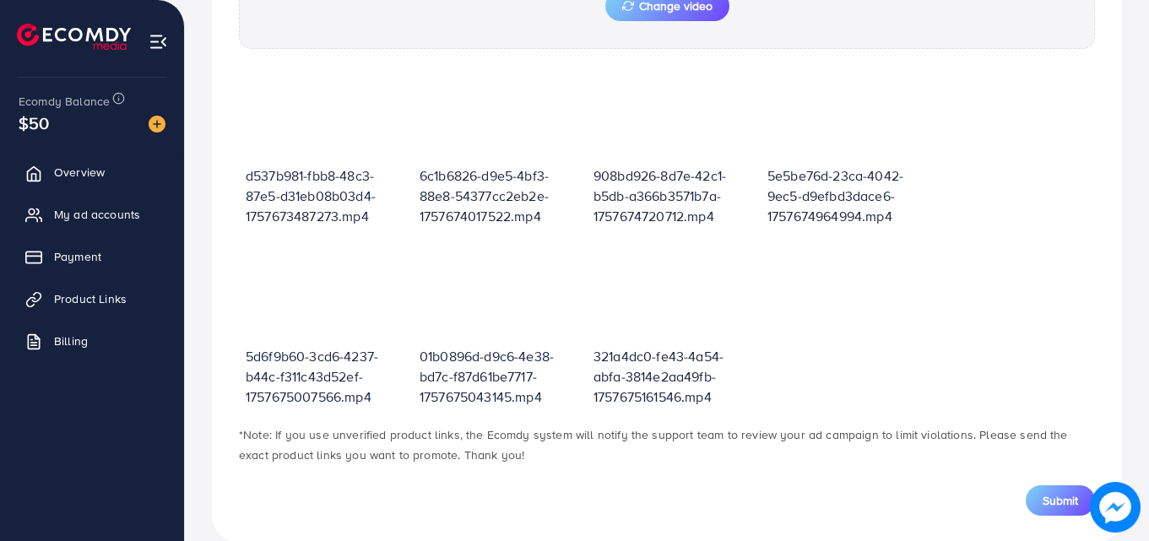
scroll to position [782, 0]
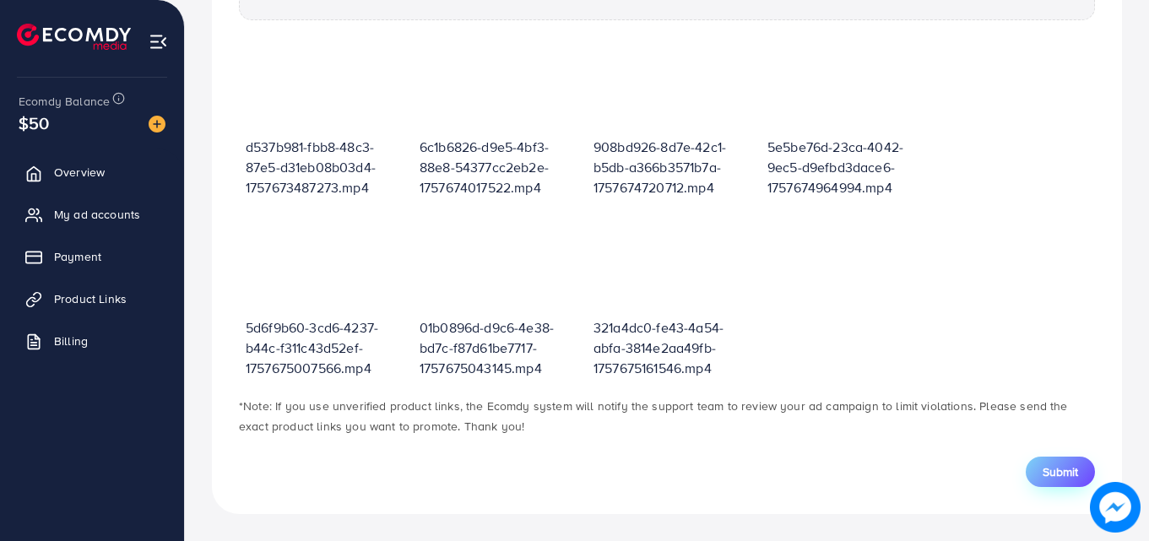
click at [1059, 469] on span "Submit" at bounding box center [1060, 472] width 35 height 17
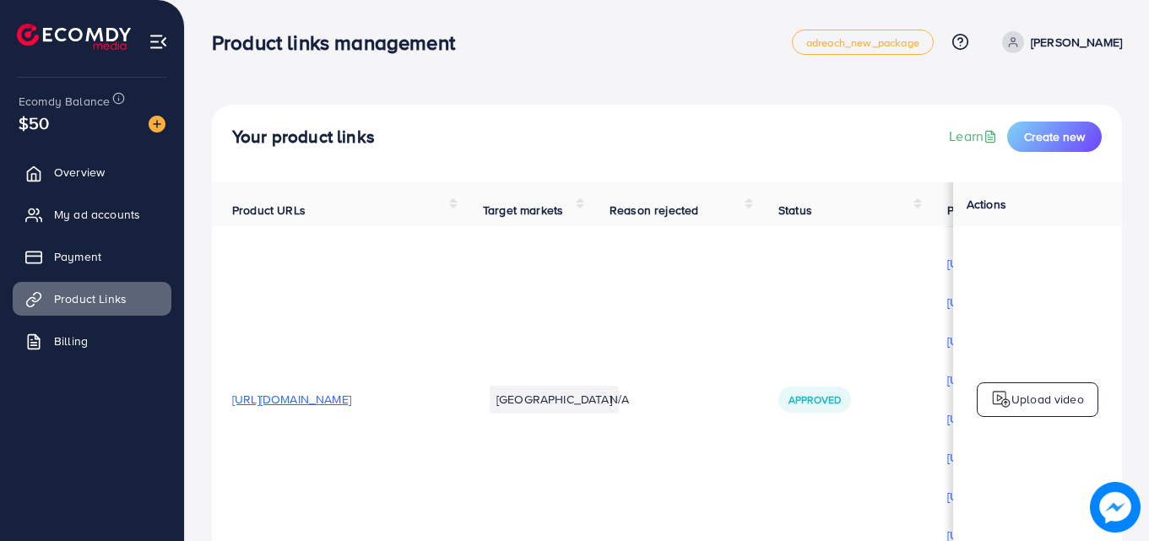
scroll to position [60, 0]
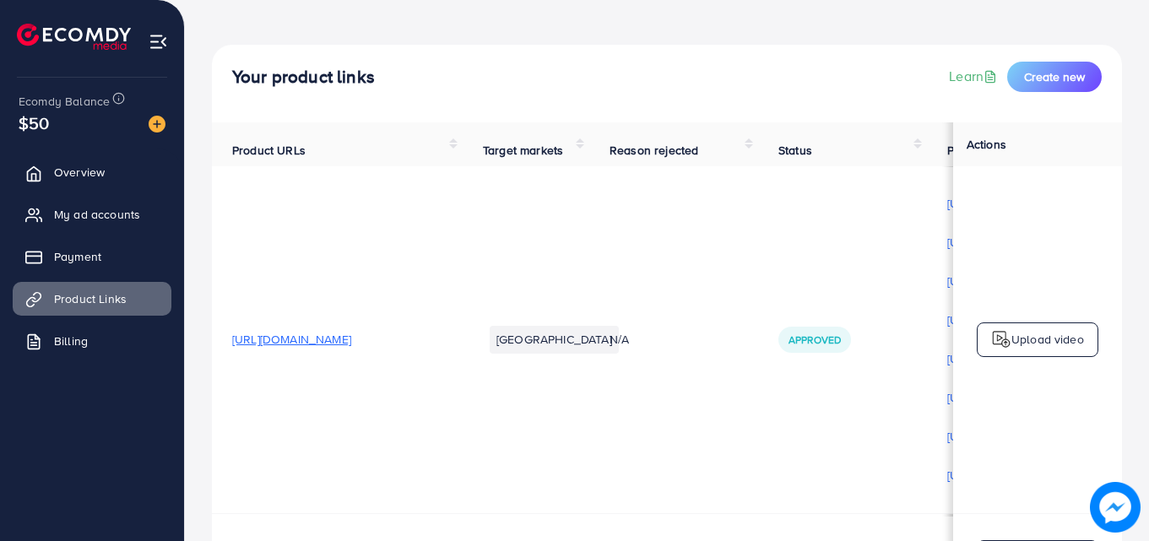
click at [1020, 339] on p "Upload video" at bounding box center [1048, 339] width 73 height 20
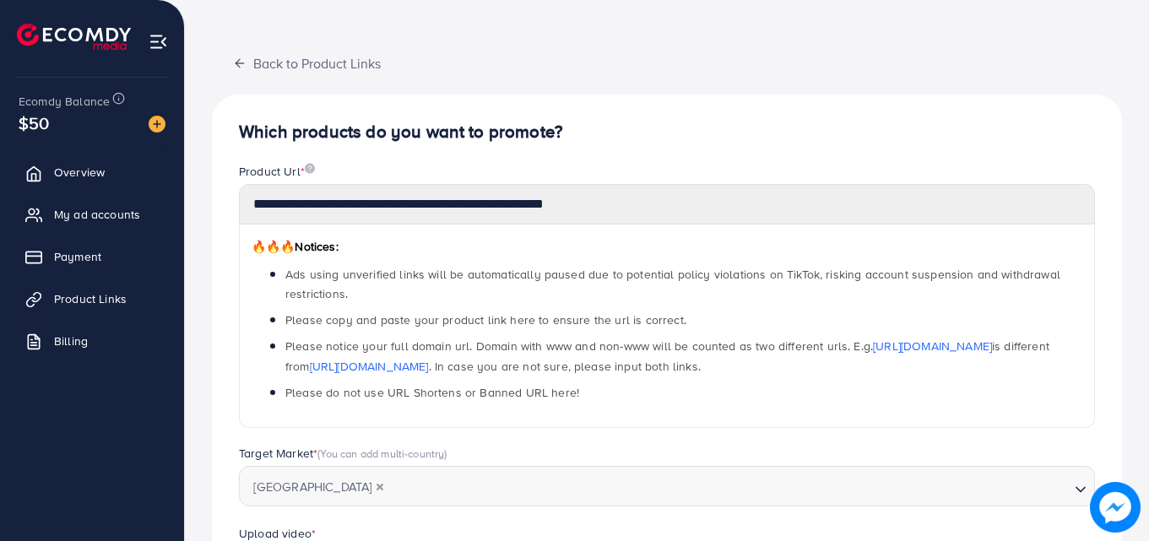
scroll to position [606, 0]
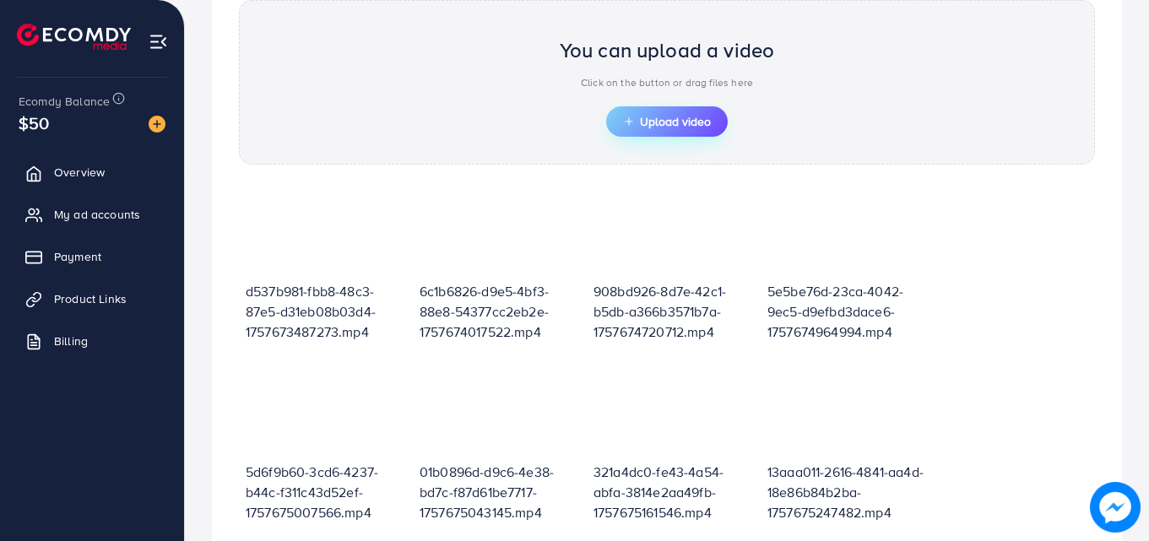
click at [648, 127] on span "Upload video" at bounding box center [667, 122] width 88 height 12
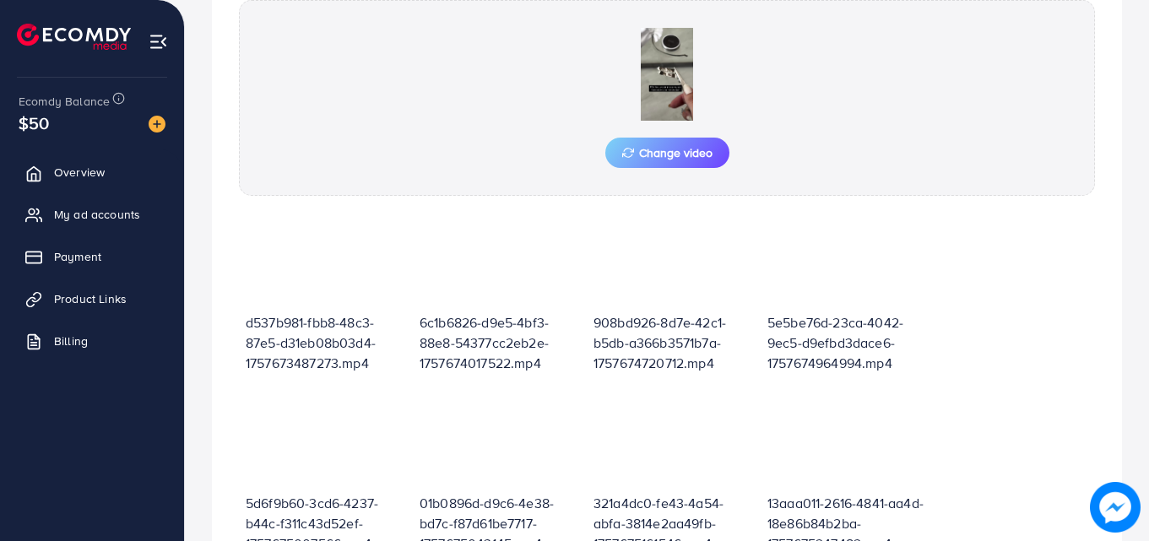
scroll to position [782, 0]
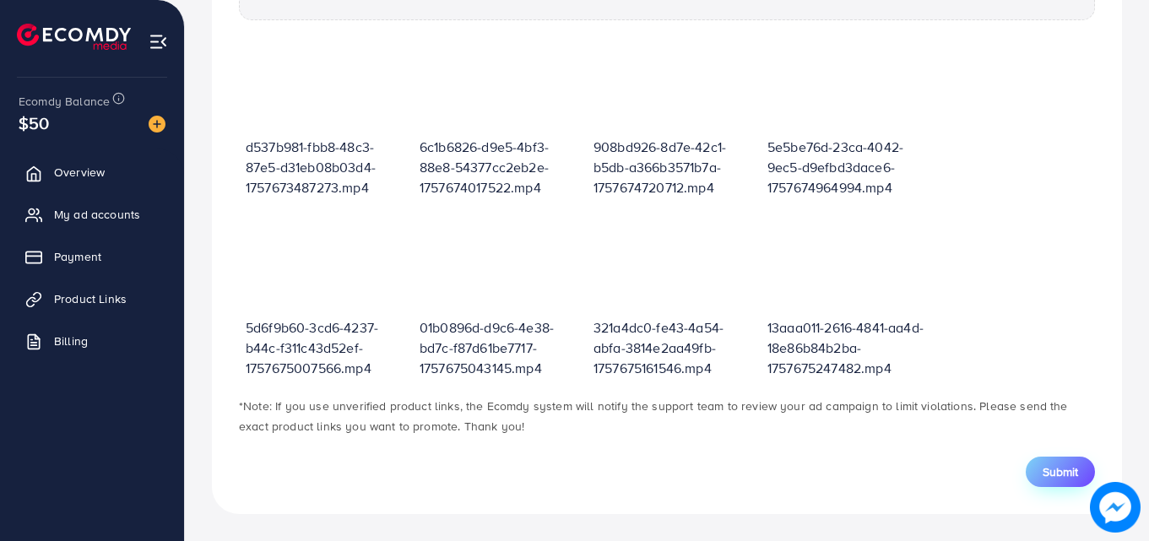
click at [1066, 477] on span "Submit" at bounding box center [1060, 472] width 35 height 17
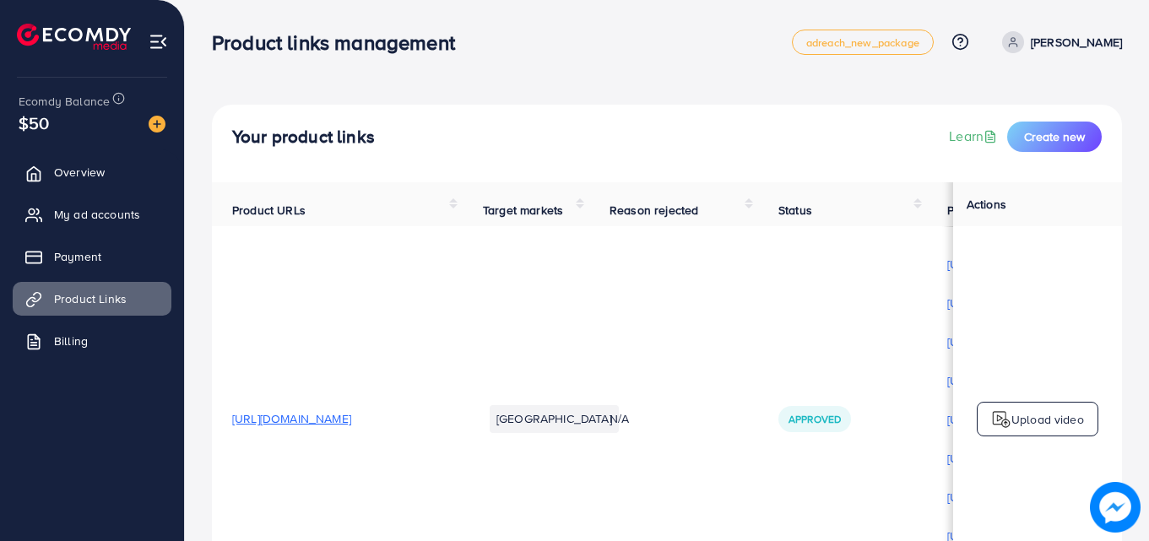
click at [1017, 423] on p "Upload video" at bounding box center [1048, 420] width 73 height 20
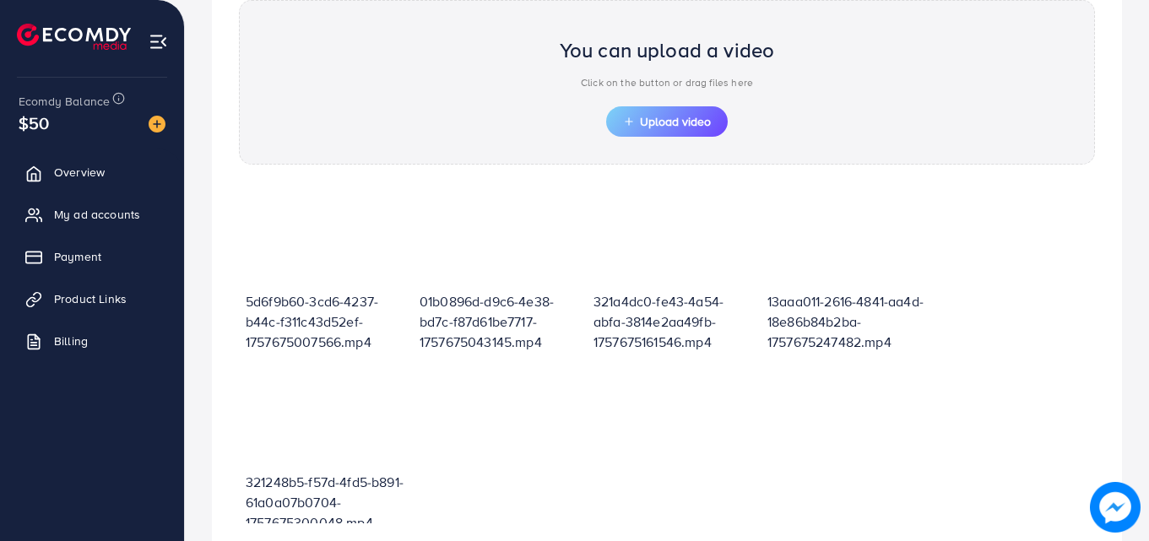
scroll to position [204, 0]
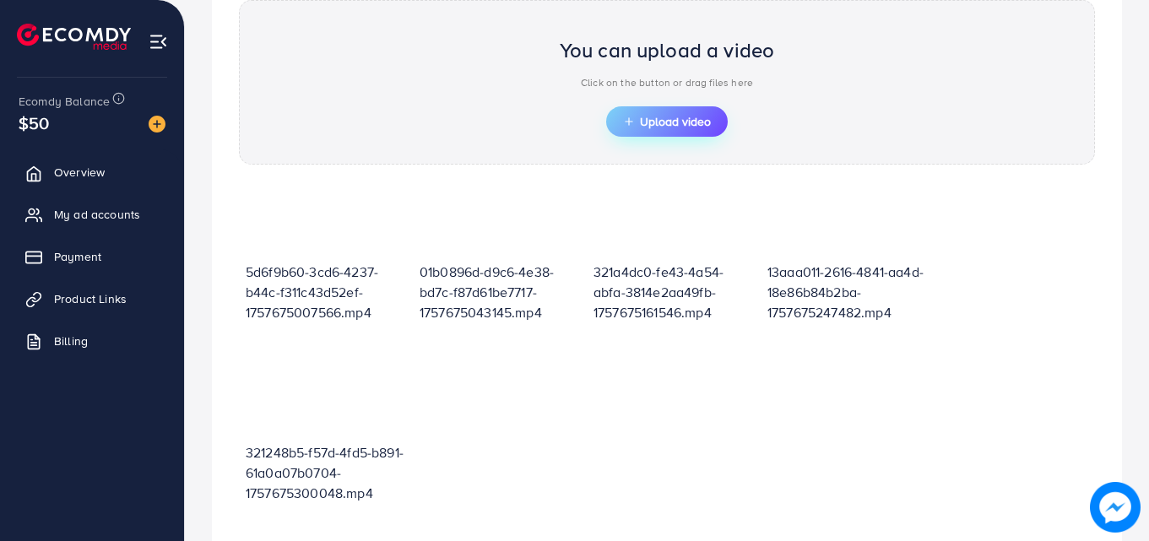
click at [688, 109] on button "Upload video" at bounding box center [667, 121] width 122 height 30
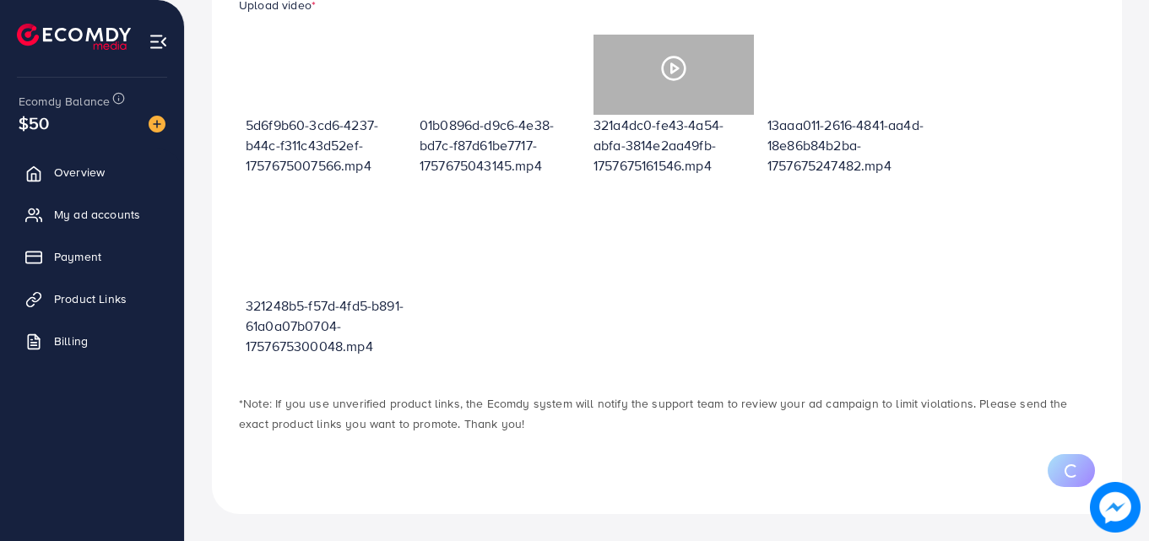
click at [437, 309] on div "d537b981-fbb8-48c3-87e5-d31eb08b03d4-1757673487273.mp4 6c1b6826-d9e5-4bf3-88e8-…" at bounding box center [667, 106] width 856 height 542
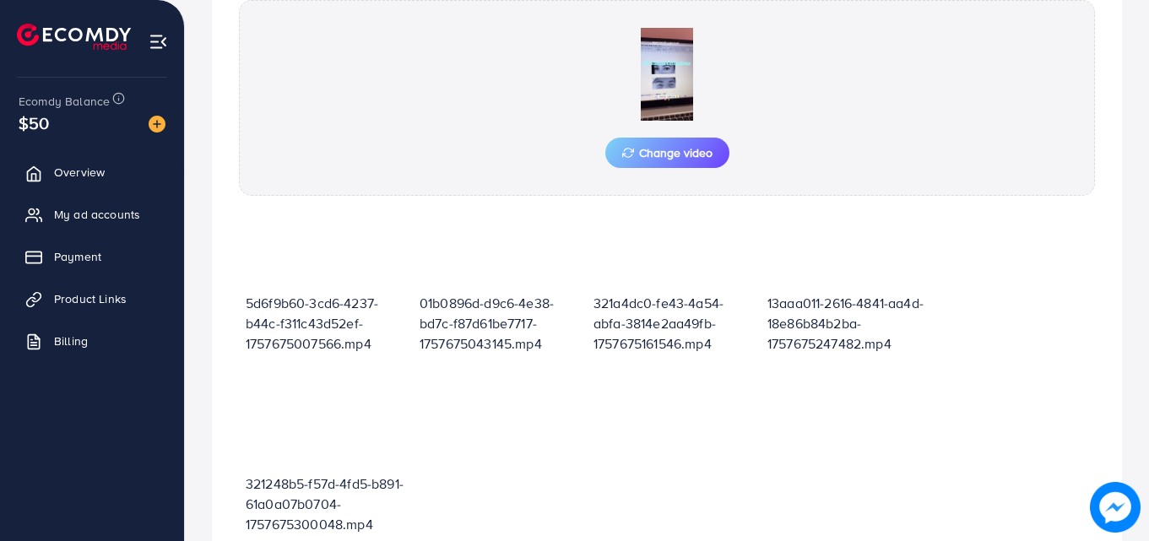
scroll to position [782, 0]
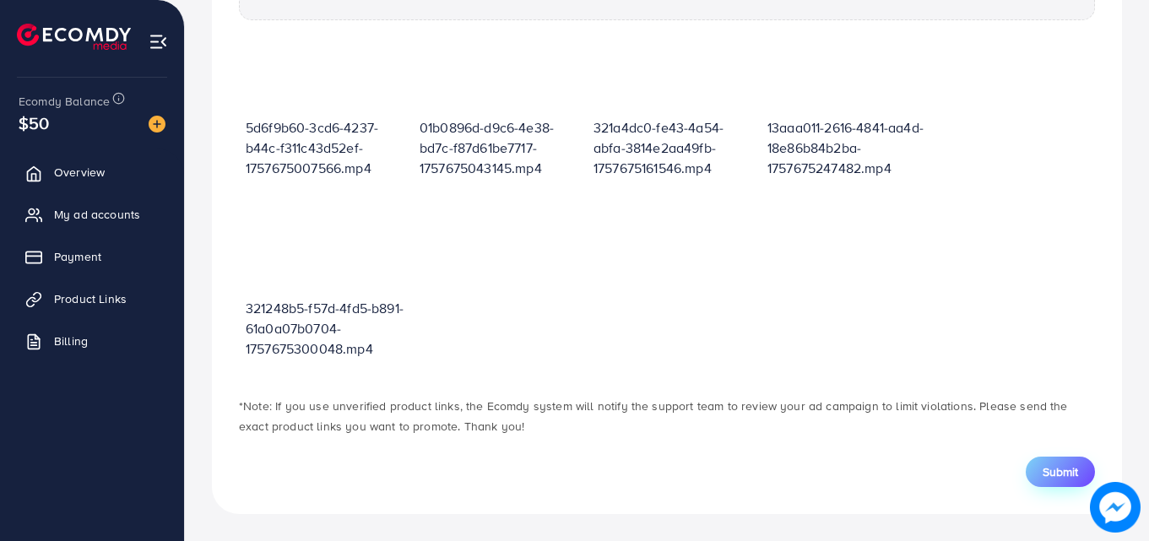
click at [1078, 469] on button "Submit" at bounding box center [1060, 472] width 69 height 30
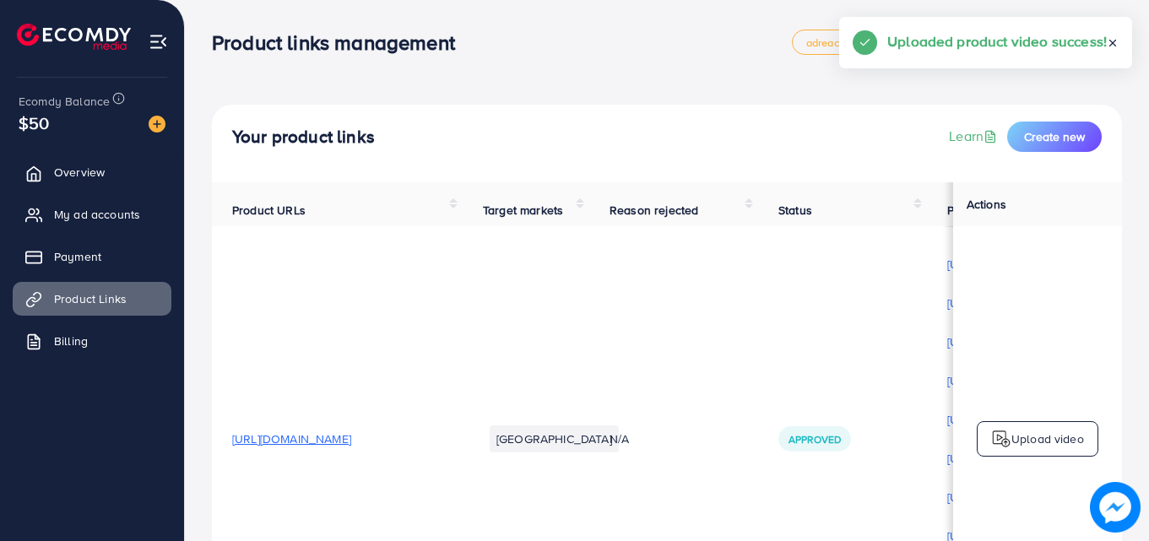
click at [1041, 449] on p "Upload video" at bounding box center [1048, 439] width 73 height 20
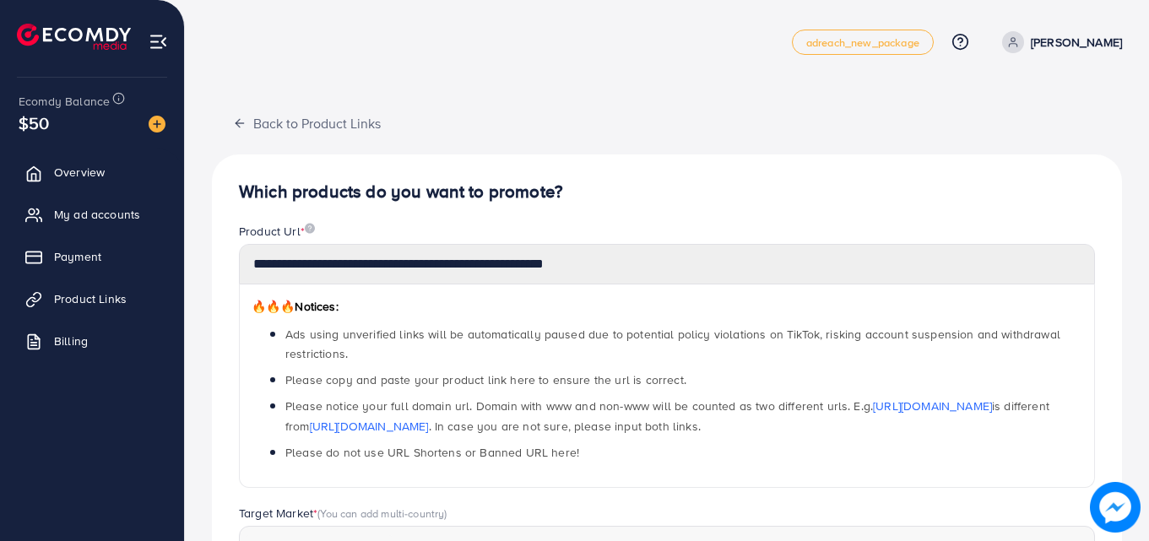
scroll to position [606, 0]
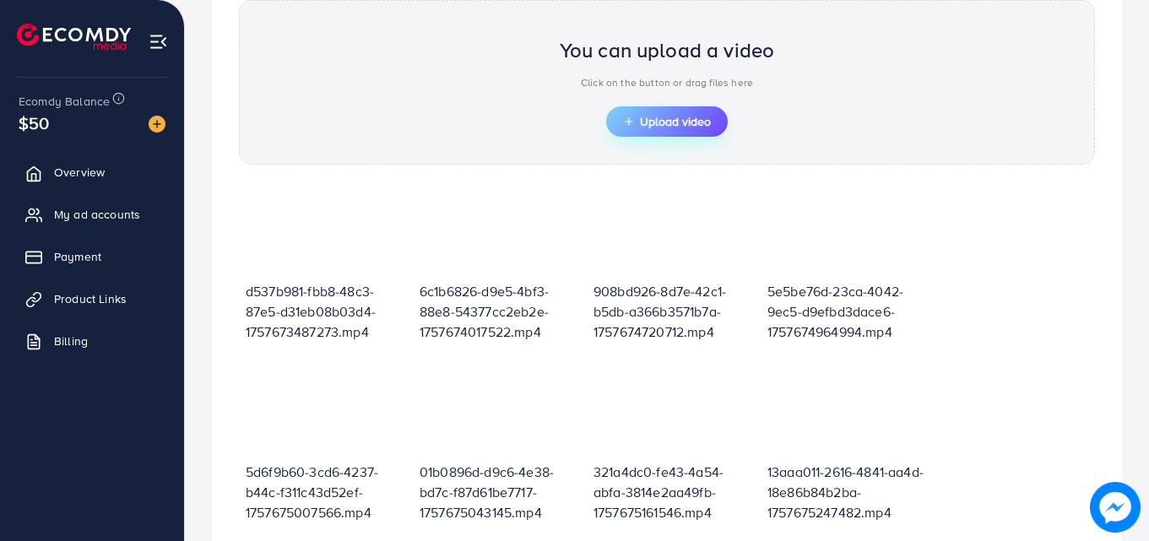
click at [692, 117] on span "Upload video" at bounding box center [667, 122] width 88 height 12
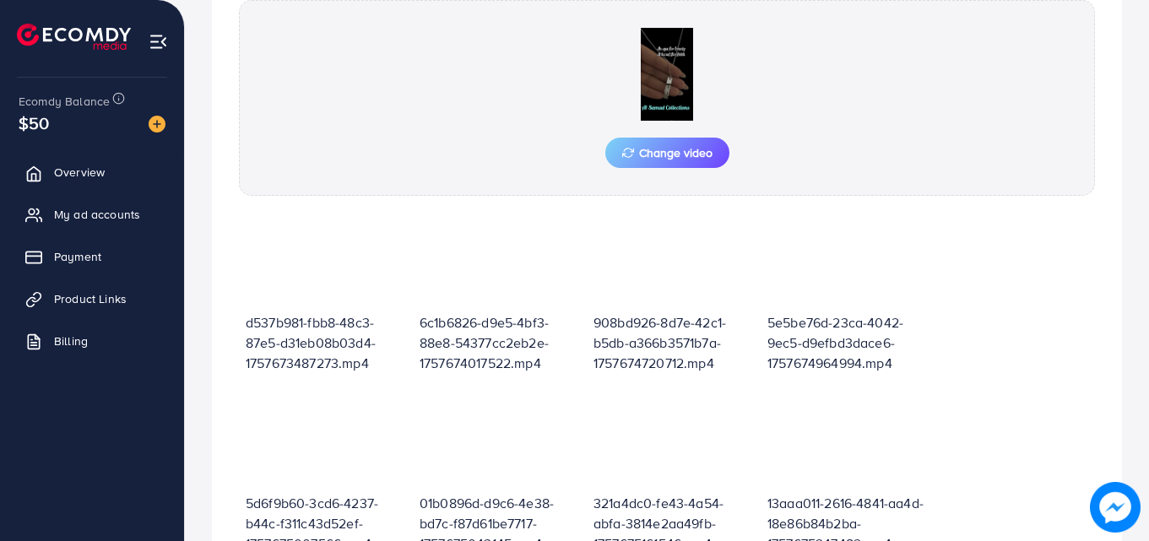
scroll to position [782, 0]
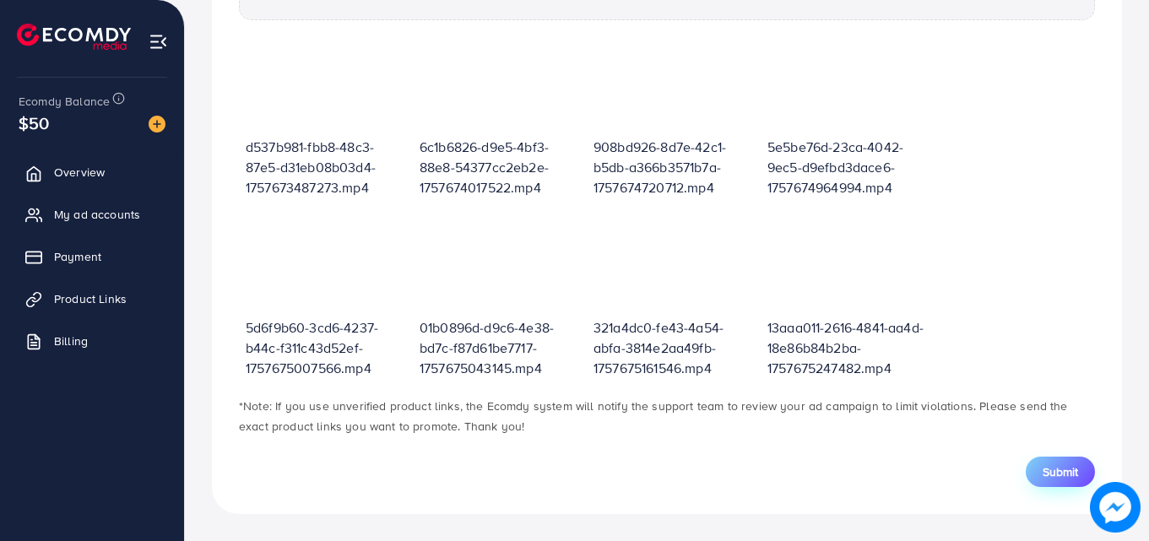
click at [1046, 471] on span "Submit" at bounding box center [1060, 472] width 35 height 17
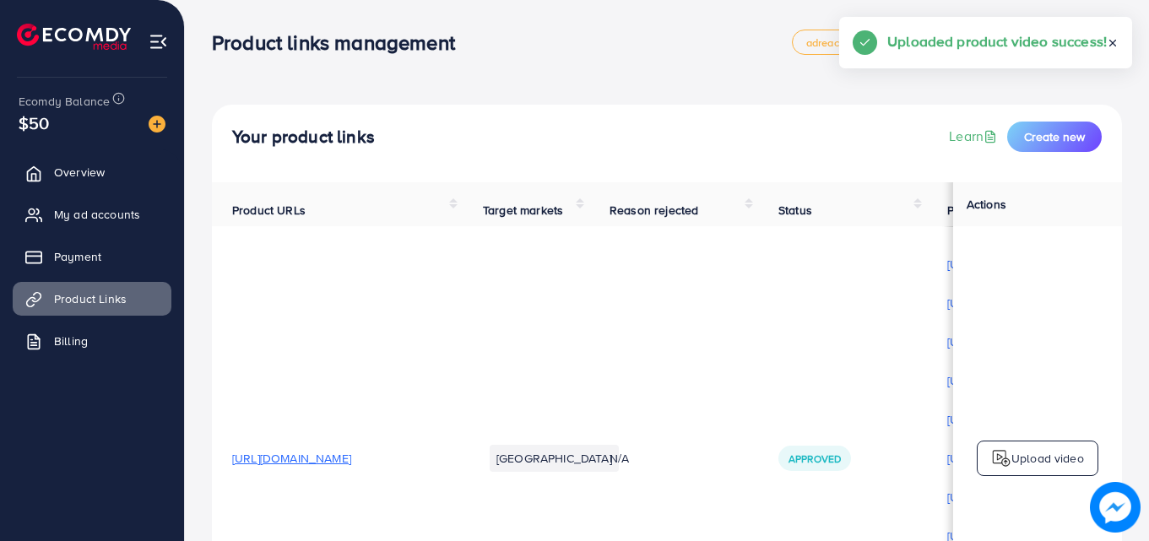
click at [1027, 476] on div "Upload video" at bounding box center [1038, 458] width 122 height 35
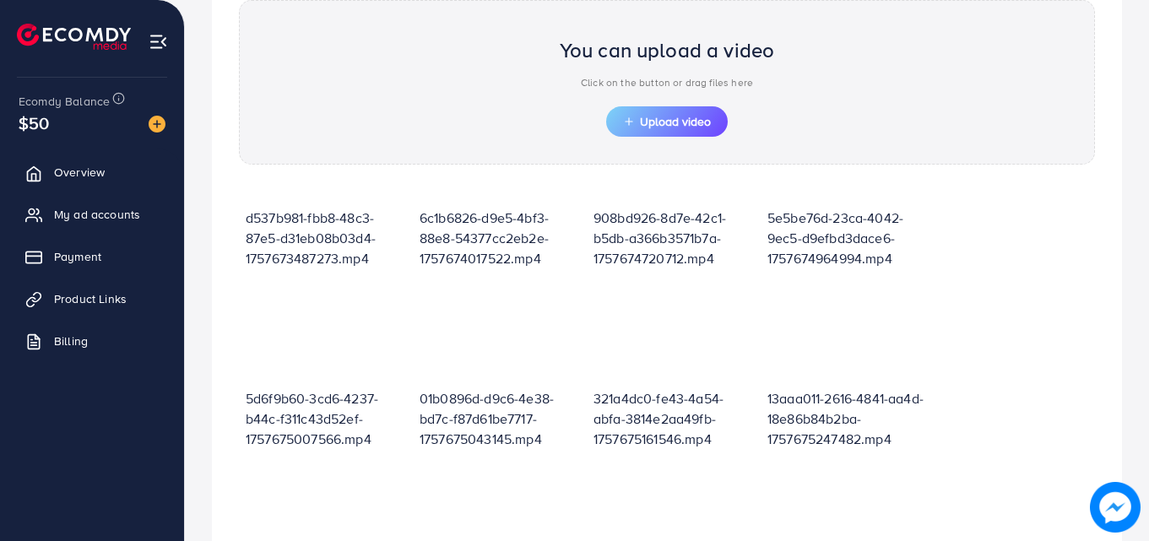
scroll to position [202, 0]
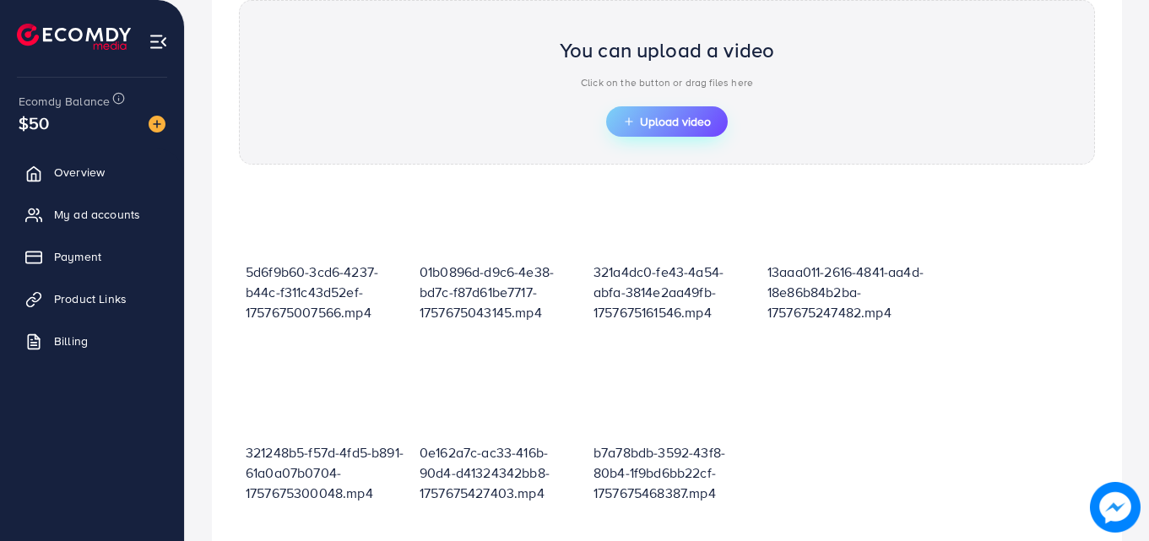
click at [653, 130] on button "Upload video" at bounding box center [667, 121] width 122 height 30
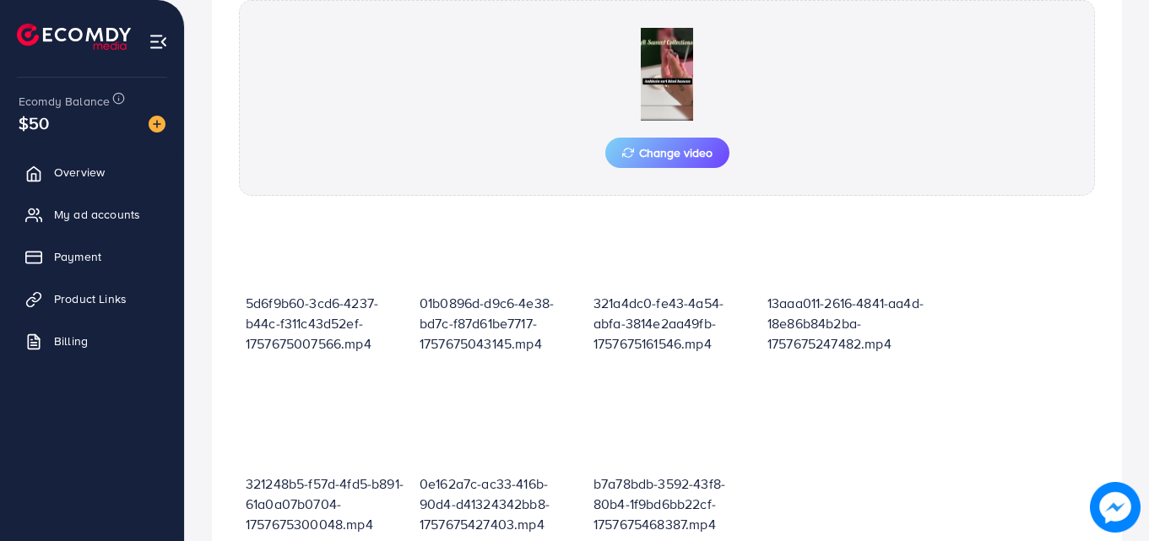
scroll to position [782, 0]
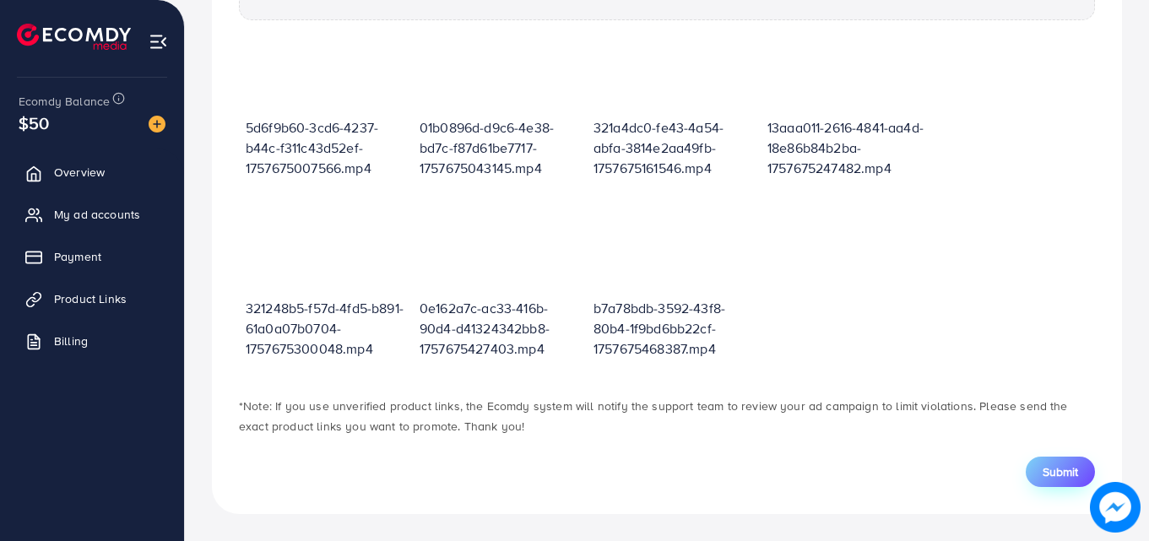
click at [1077, 468] on span "Submit" at bounding box center [1060, 472] width 35 height 17
